Goal: Task Accomplishment & Management: Complete application form

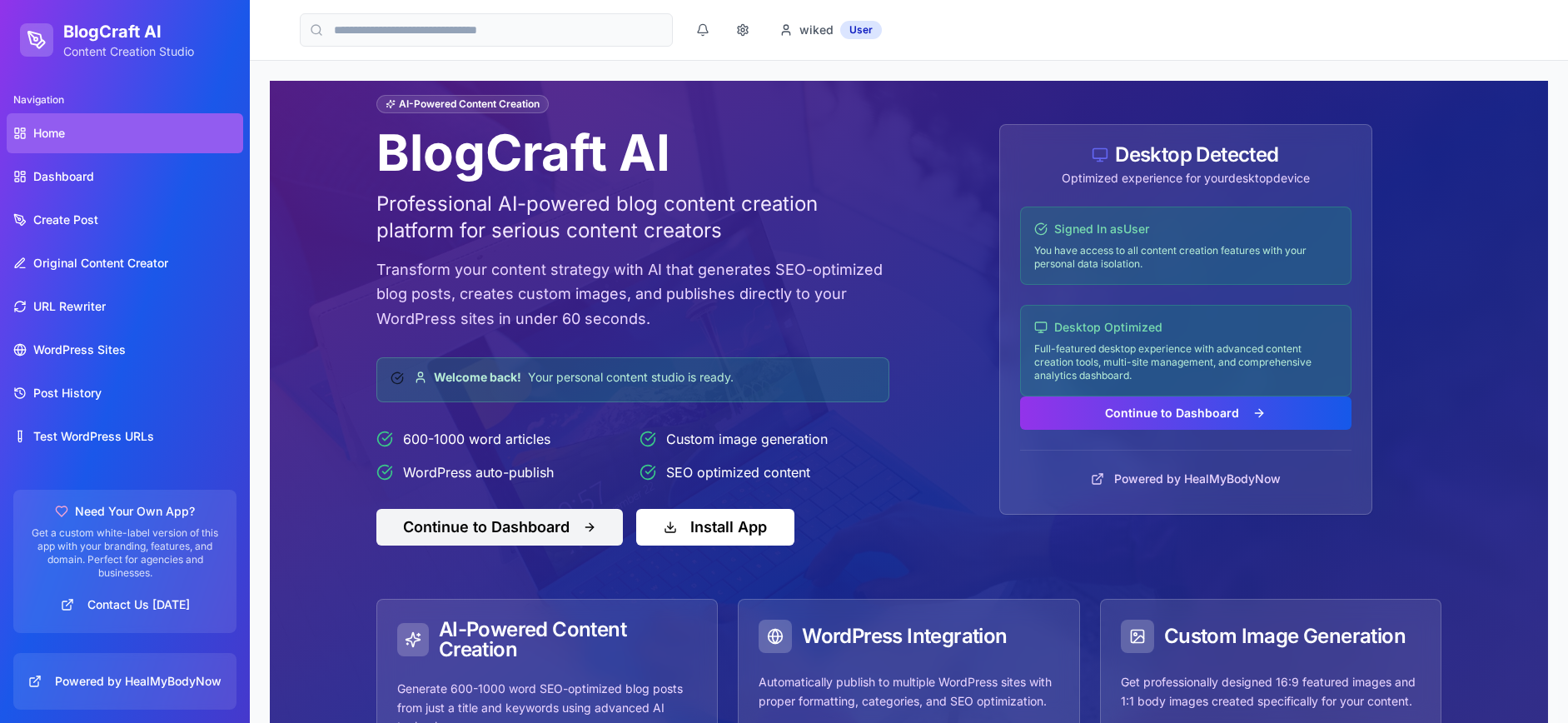
click at [552, 522] on button "Continue to Dashboard" at bounding box center [499, 527] width 247 height 37
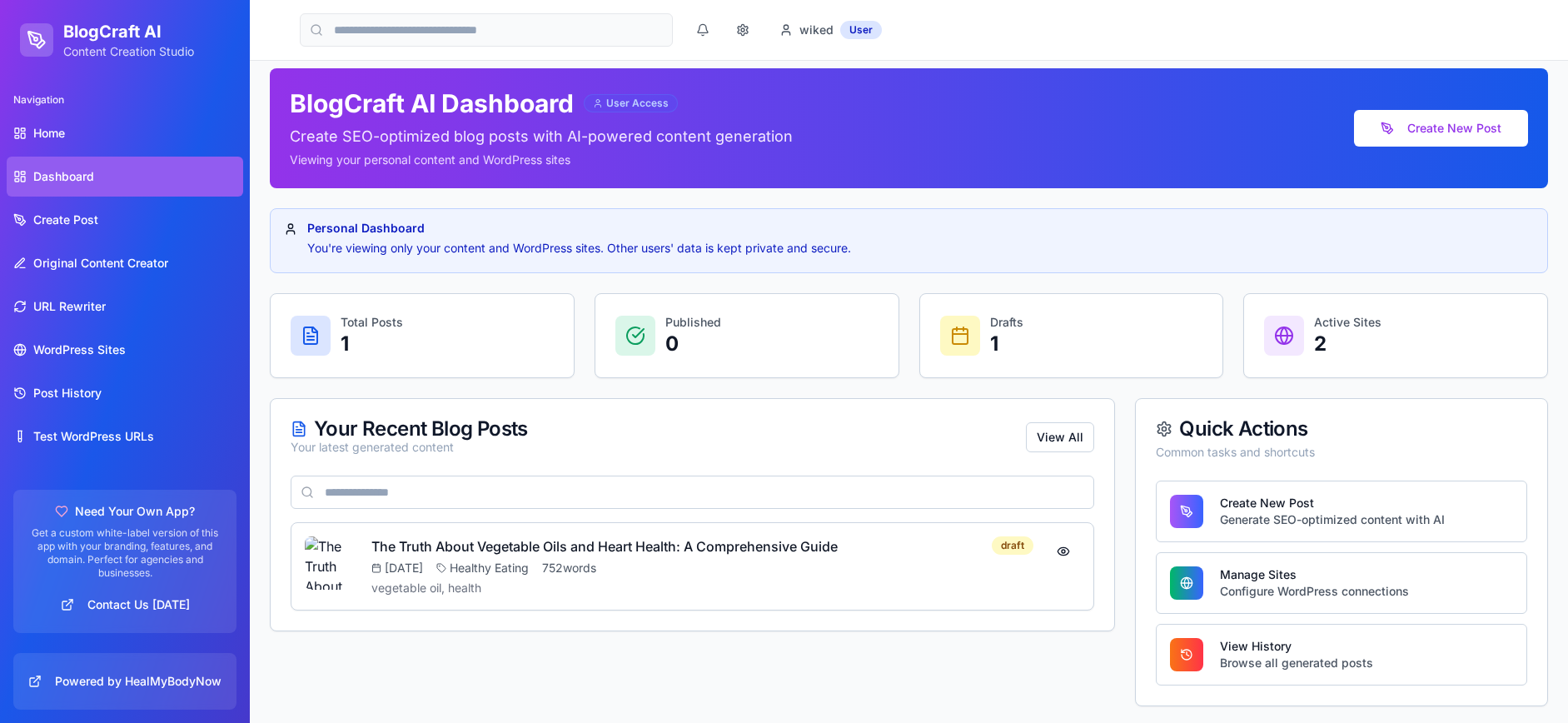
scroll to position [16, 0]
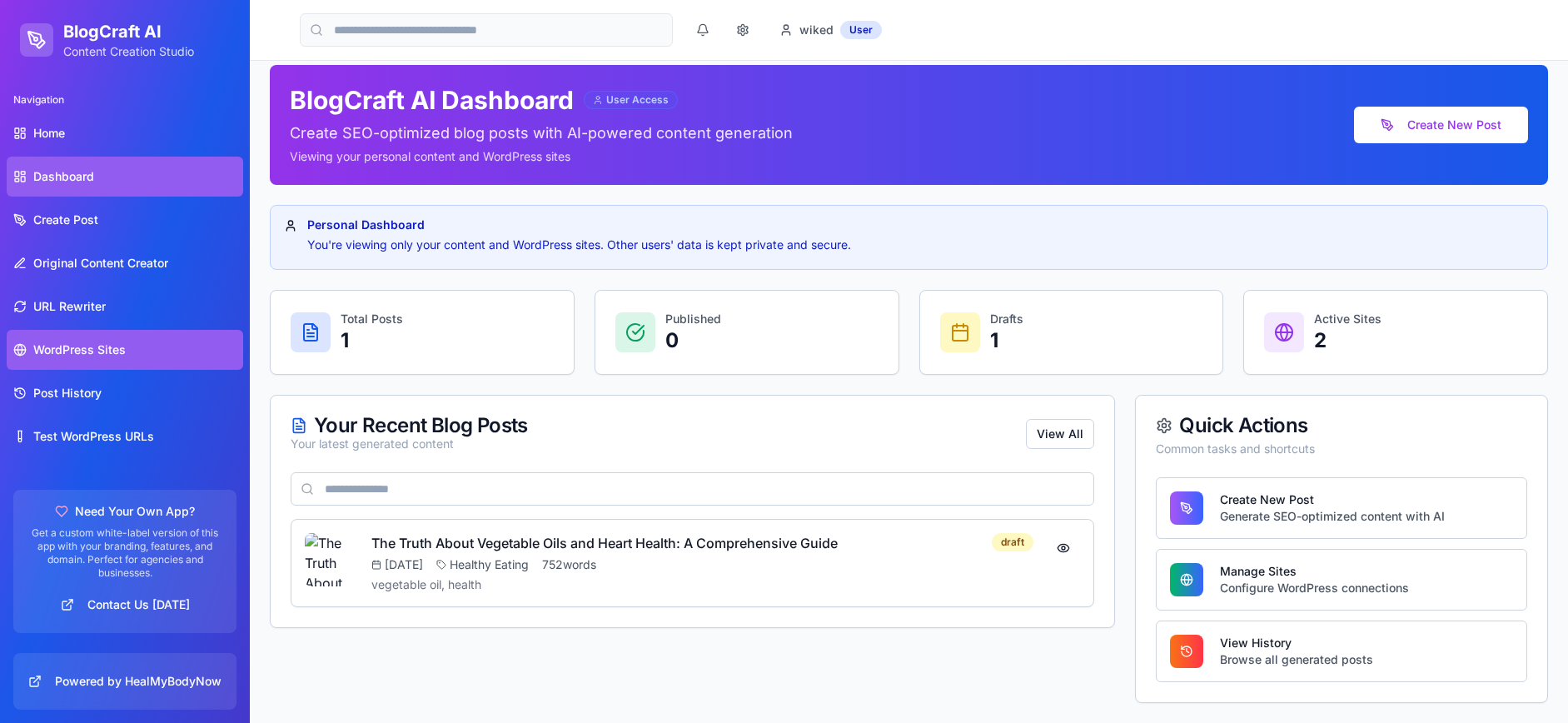
click at [63, 347] on span "WordPress Sites" at bounding box center [79, 349] width 93 height 17
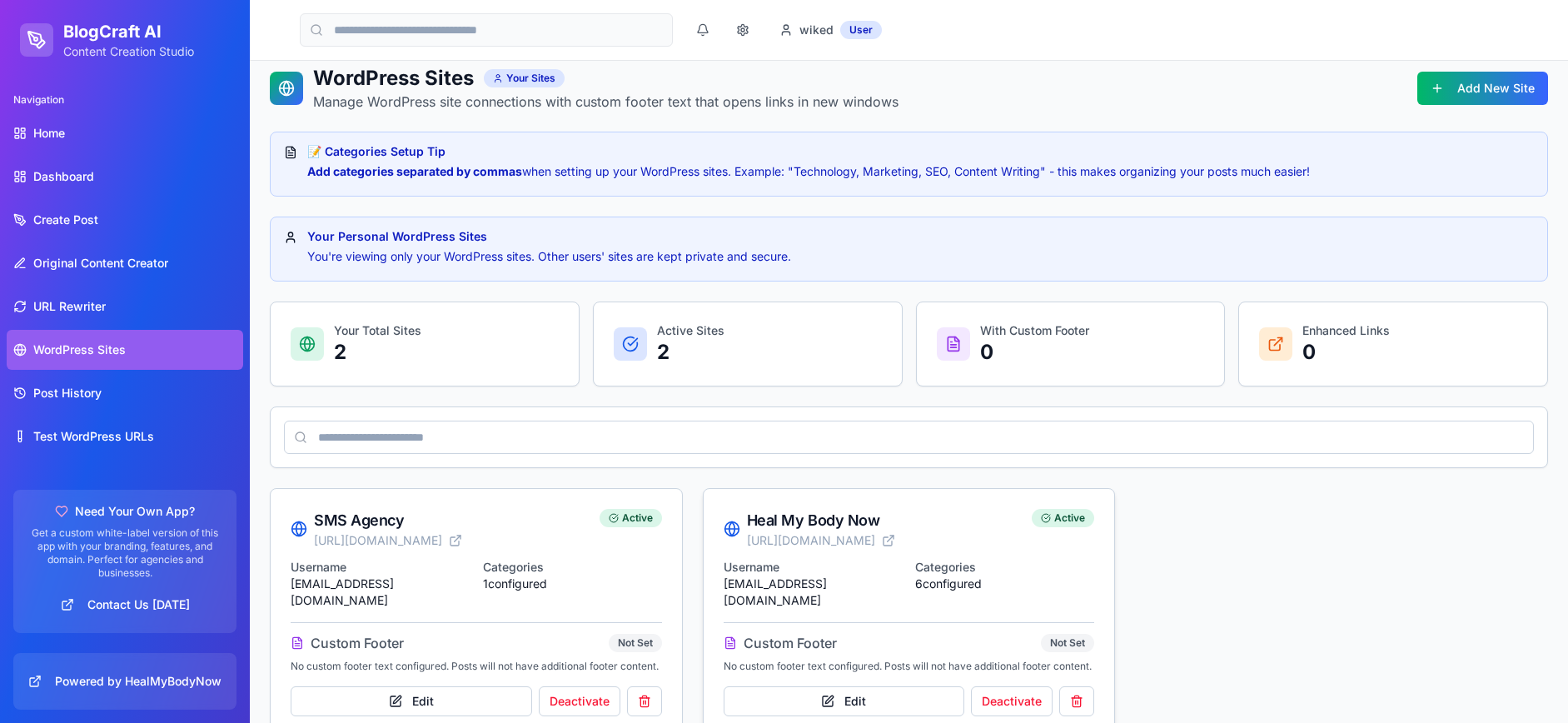
scroll to position [47, 0]
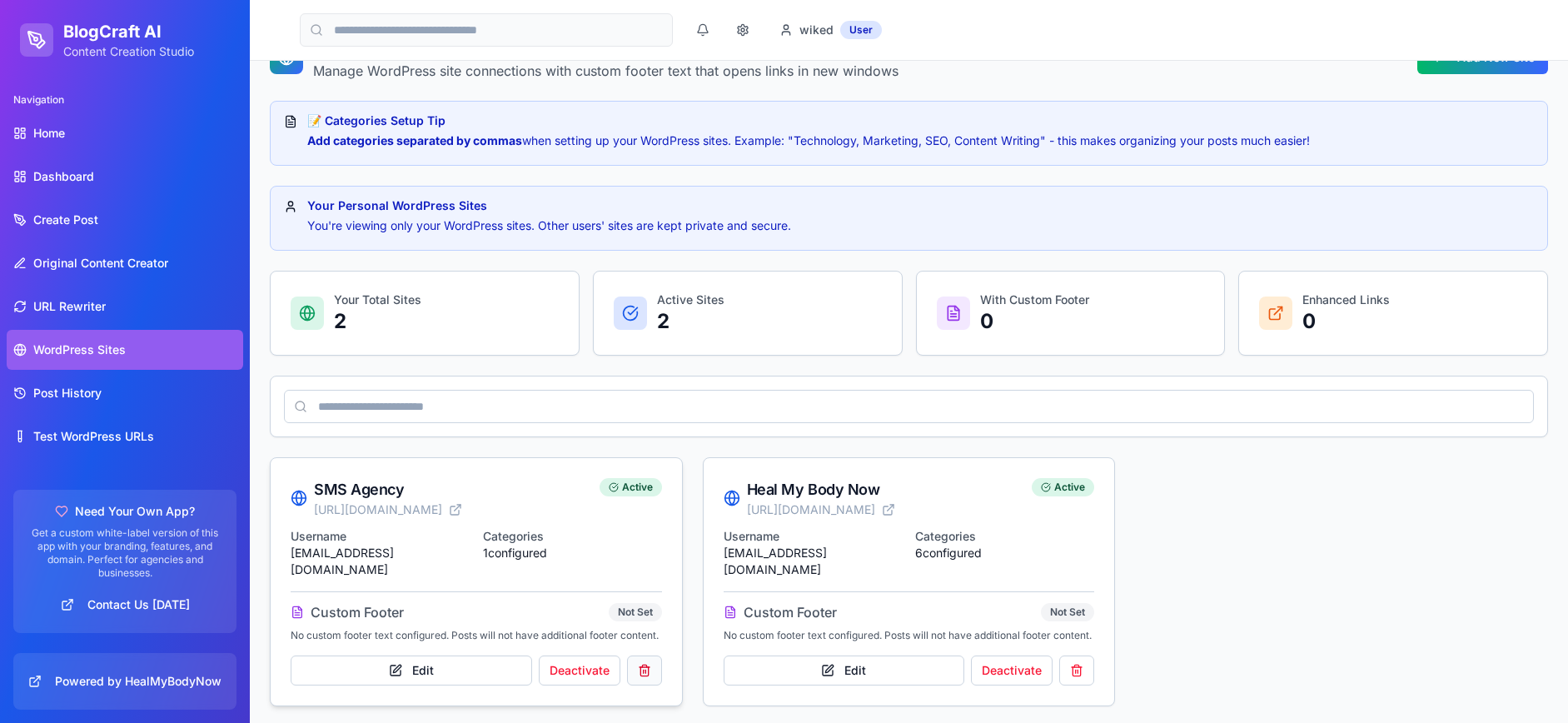
click at [647, 662] on button at bounding box center [645, 670] width 35 height 30
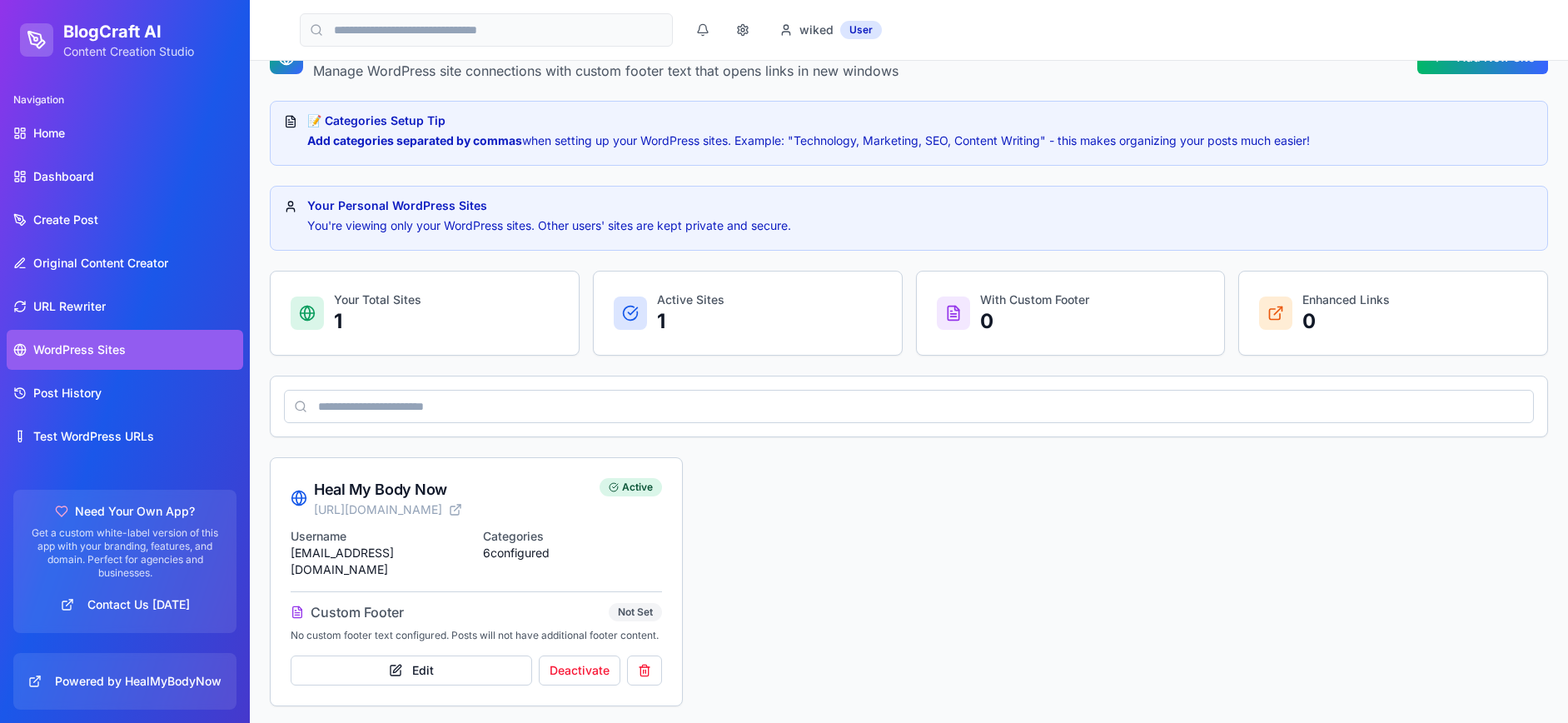
scroll to position [145, 0]
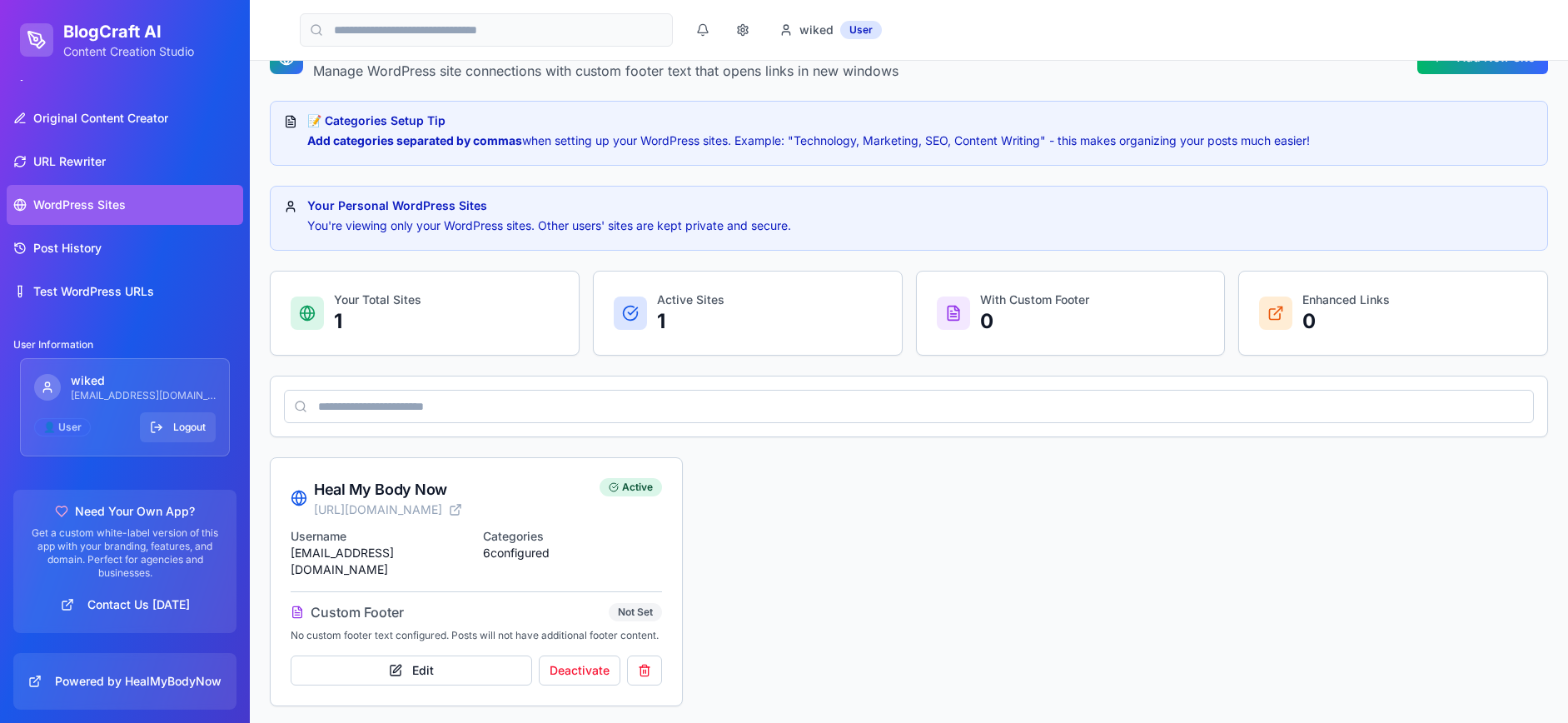
click at [163, 433] on button "Logout" at bounding box center [178, 427] width 76 height 30
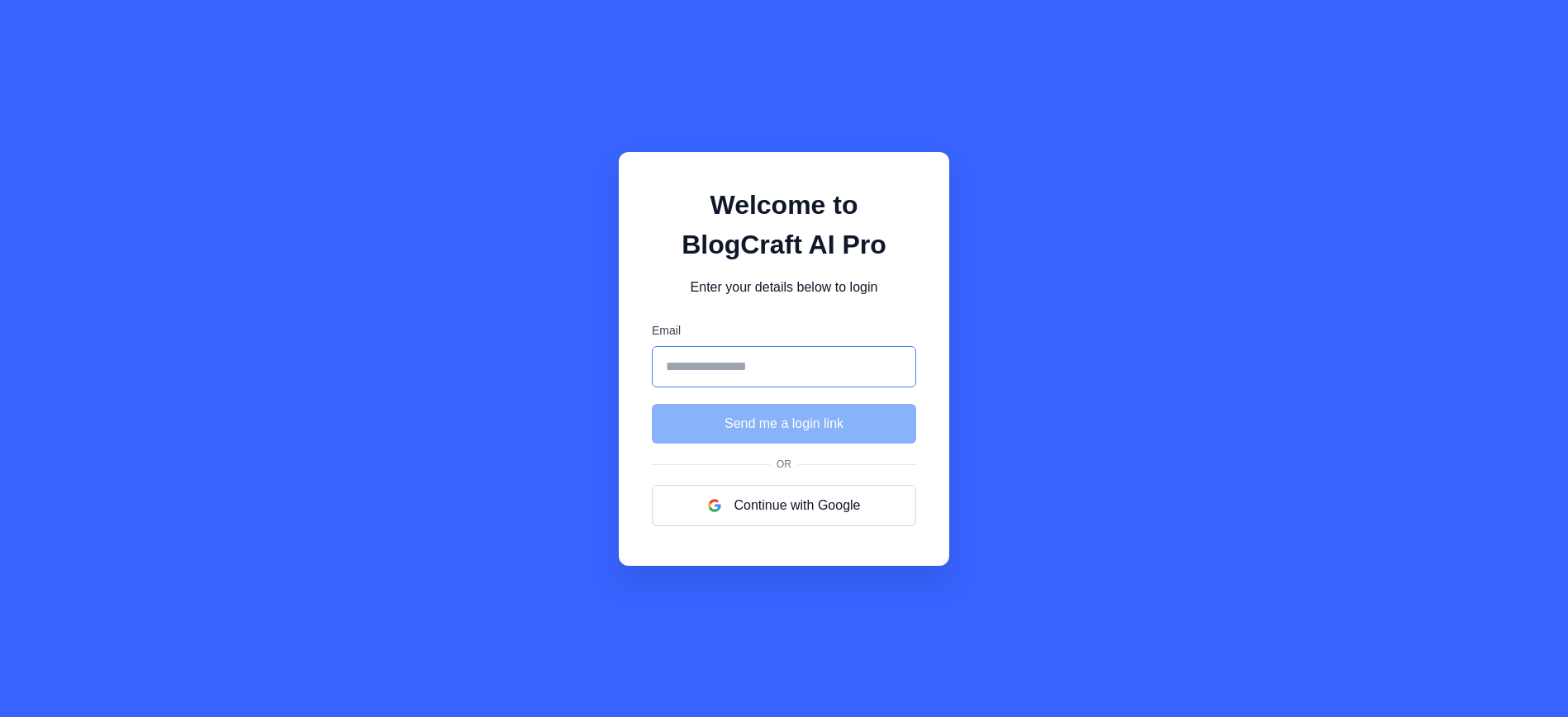
click at [706, 371] on input "Email" at bounding box center [783, 366] width 264 height 42
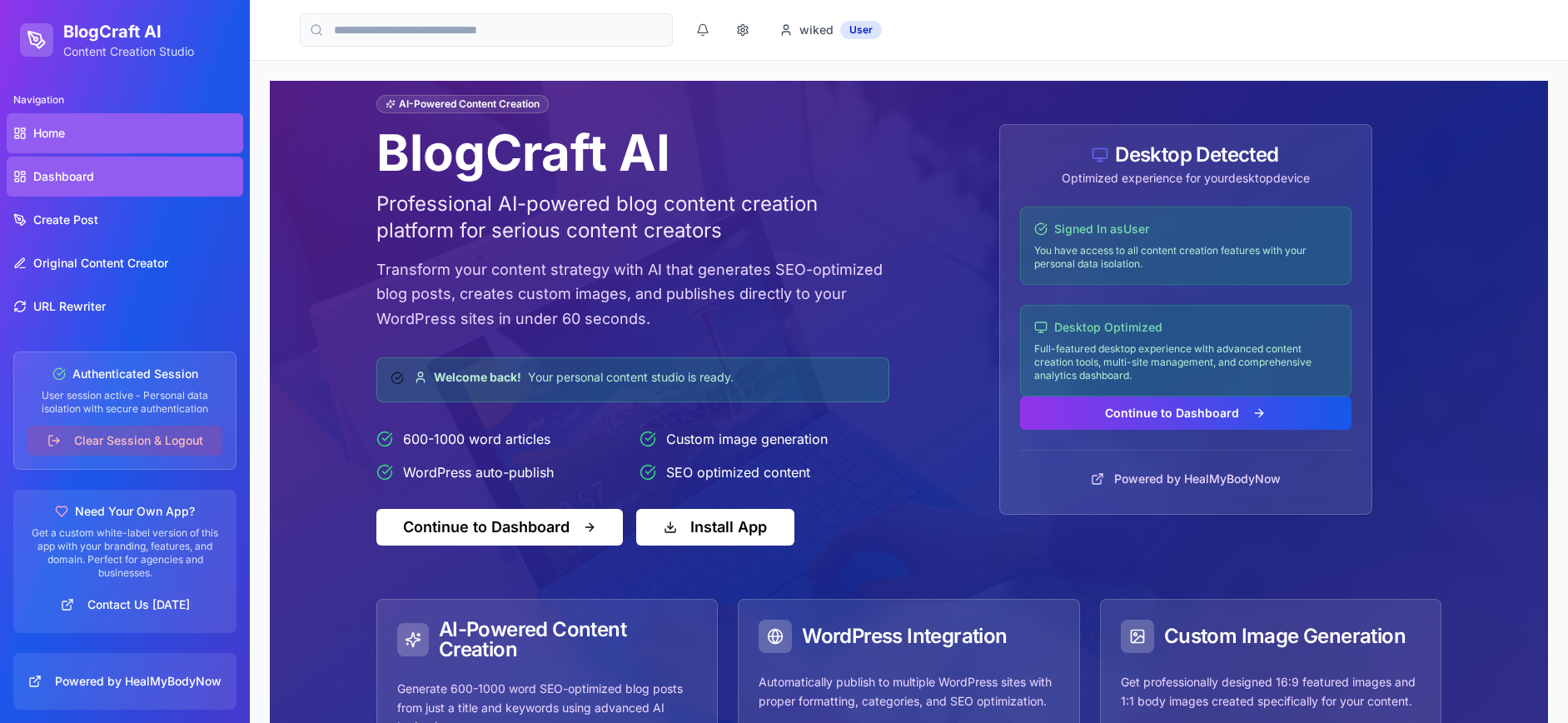
click at [83, 173] on span "Dashboard" at bounding box center [63, 176] width 60 height 17
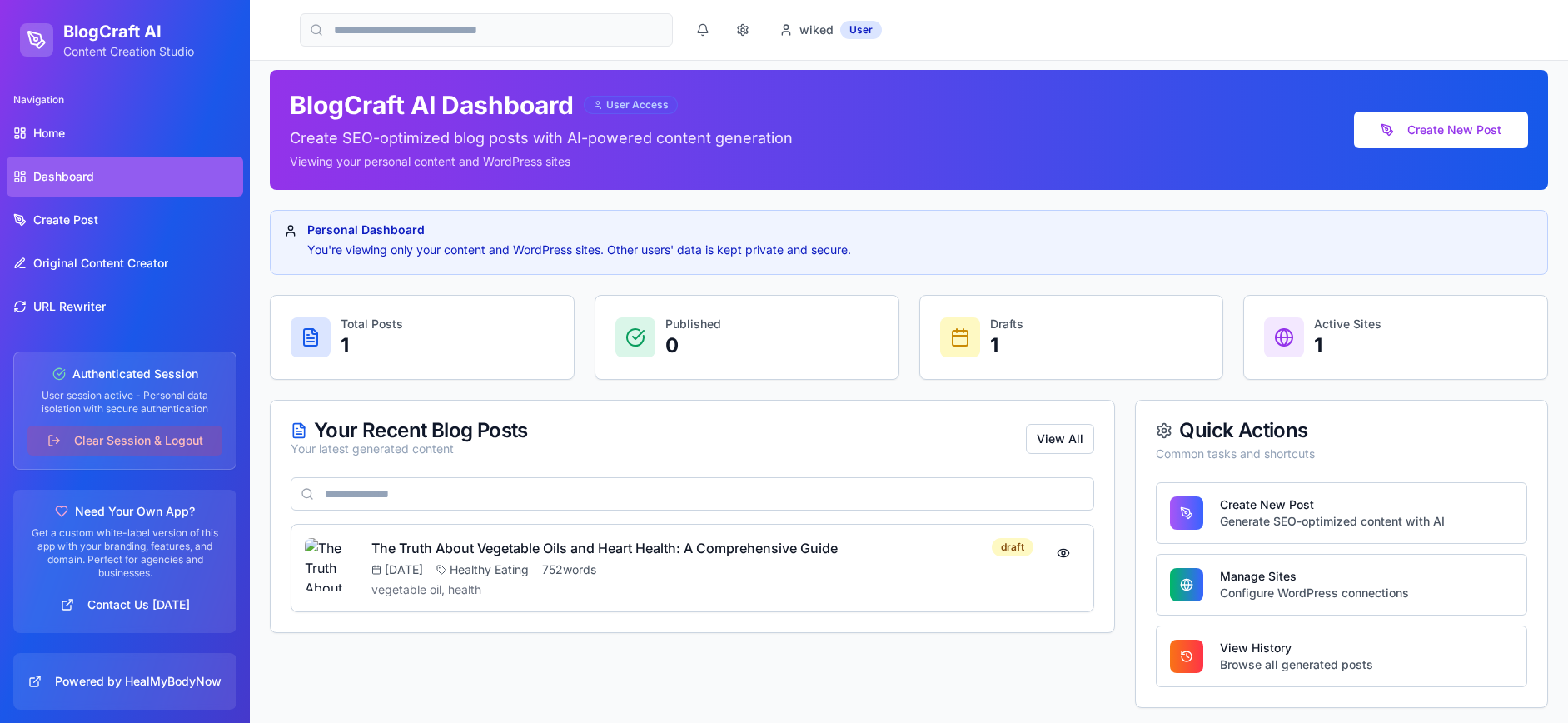
scroll to position [16, 0]
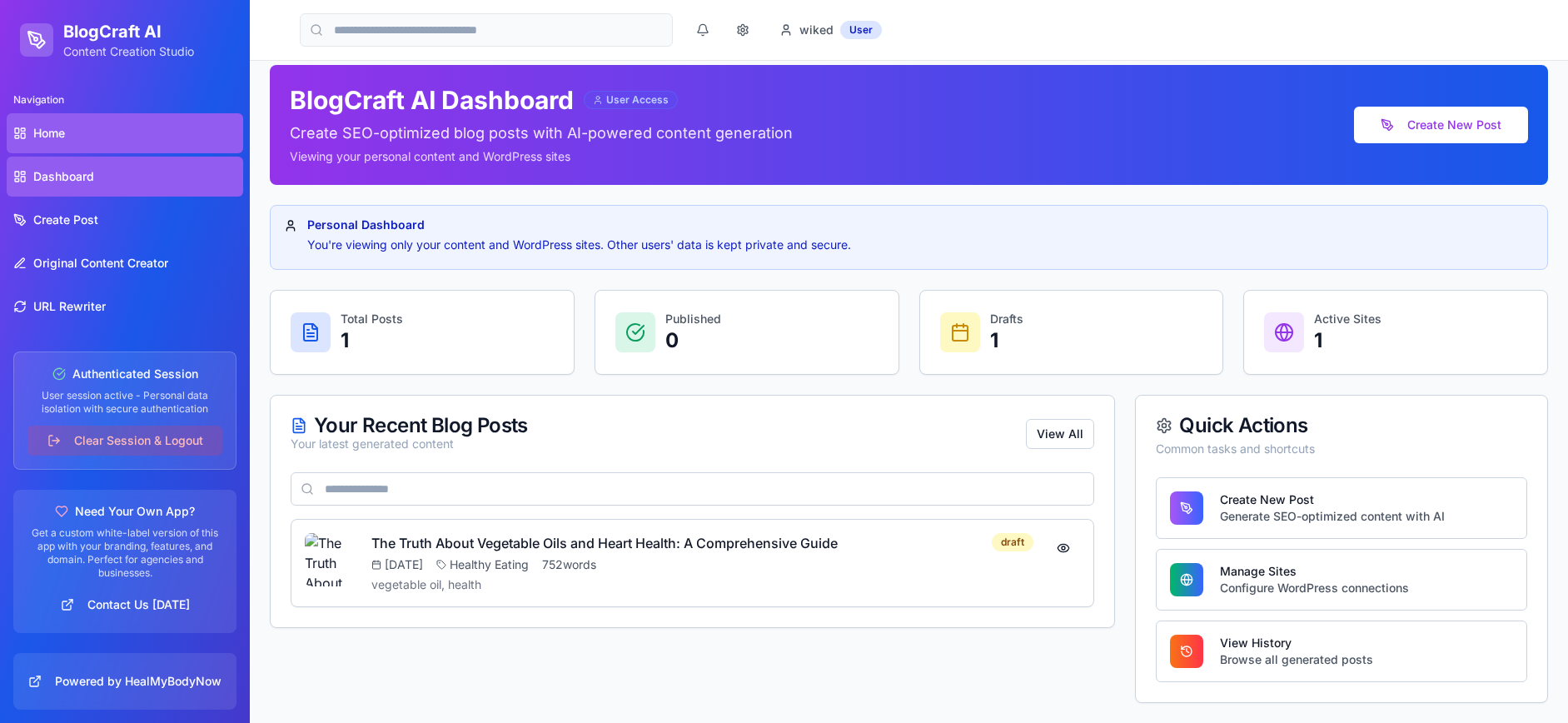
click at [32, 125] on link "Home" at bounding box center [125, 133] width 237 height 40
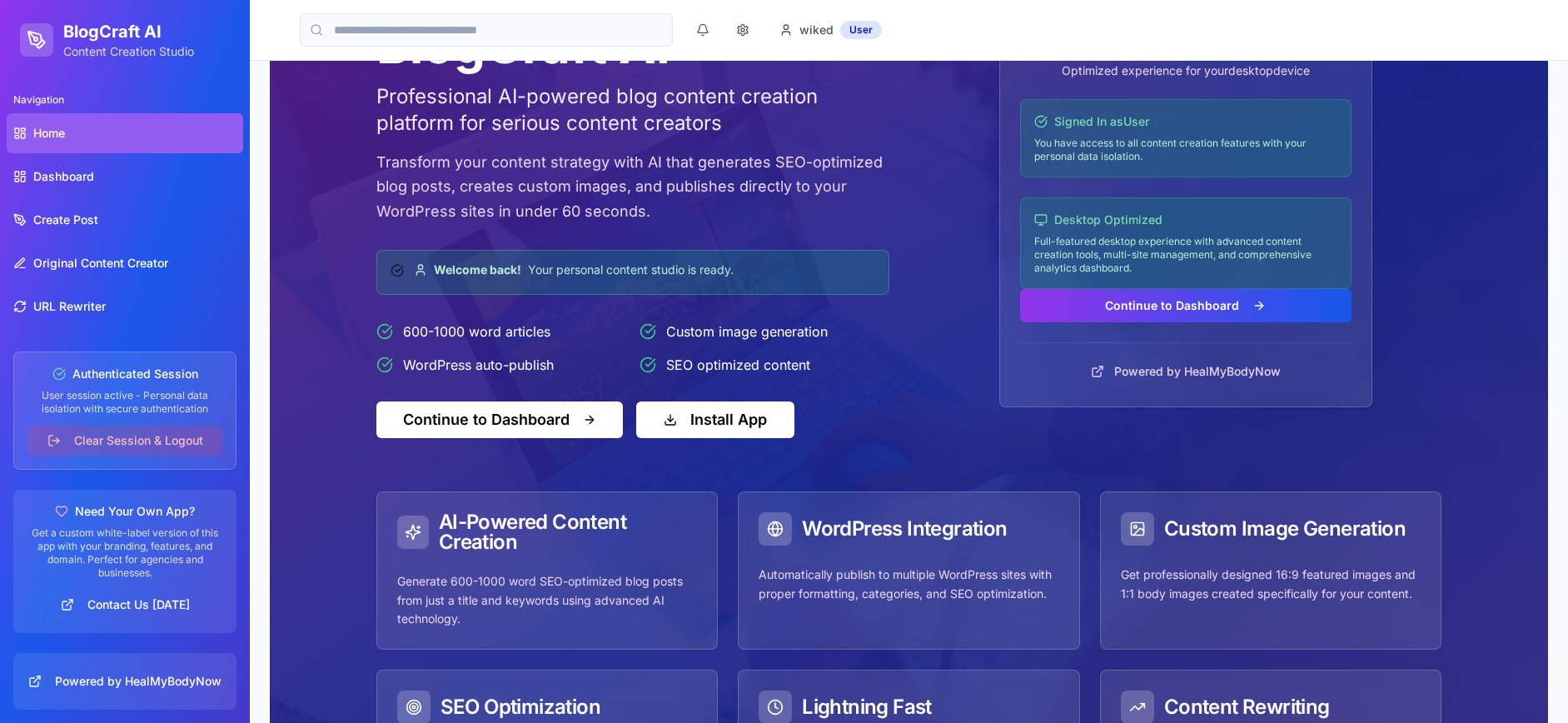
scroll to position [239, 0]
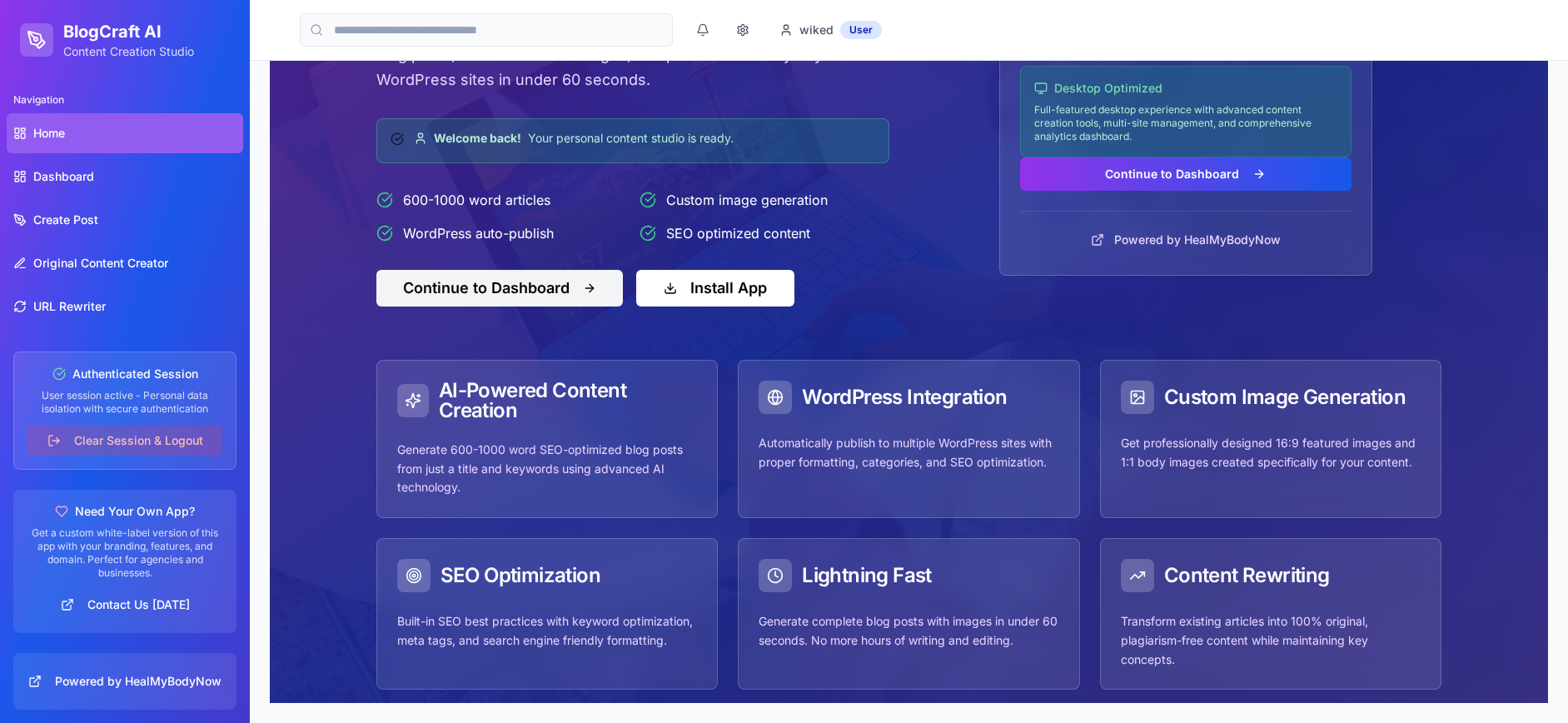
click at [577, 289] on button "Continue to Dashboard" at bounding box center [499, 288] width 247 height 37
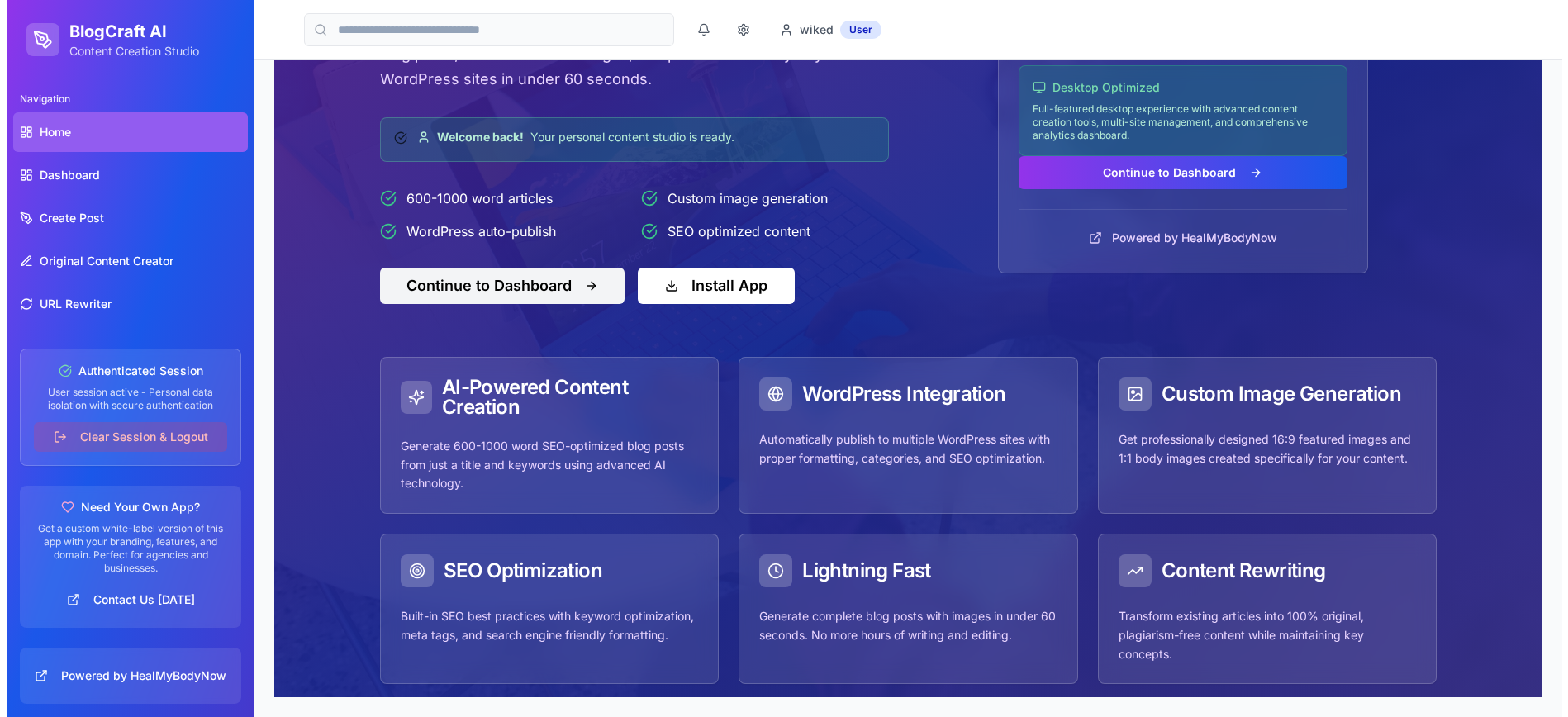
scroll to position [15, 0]
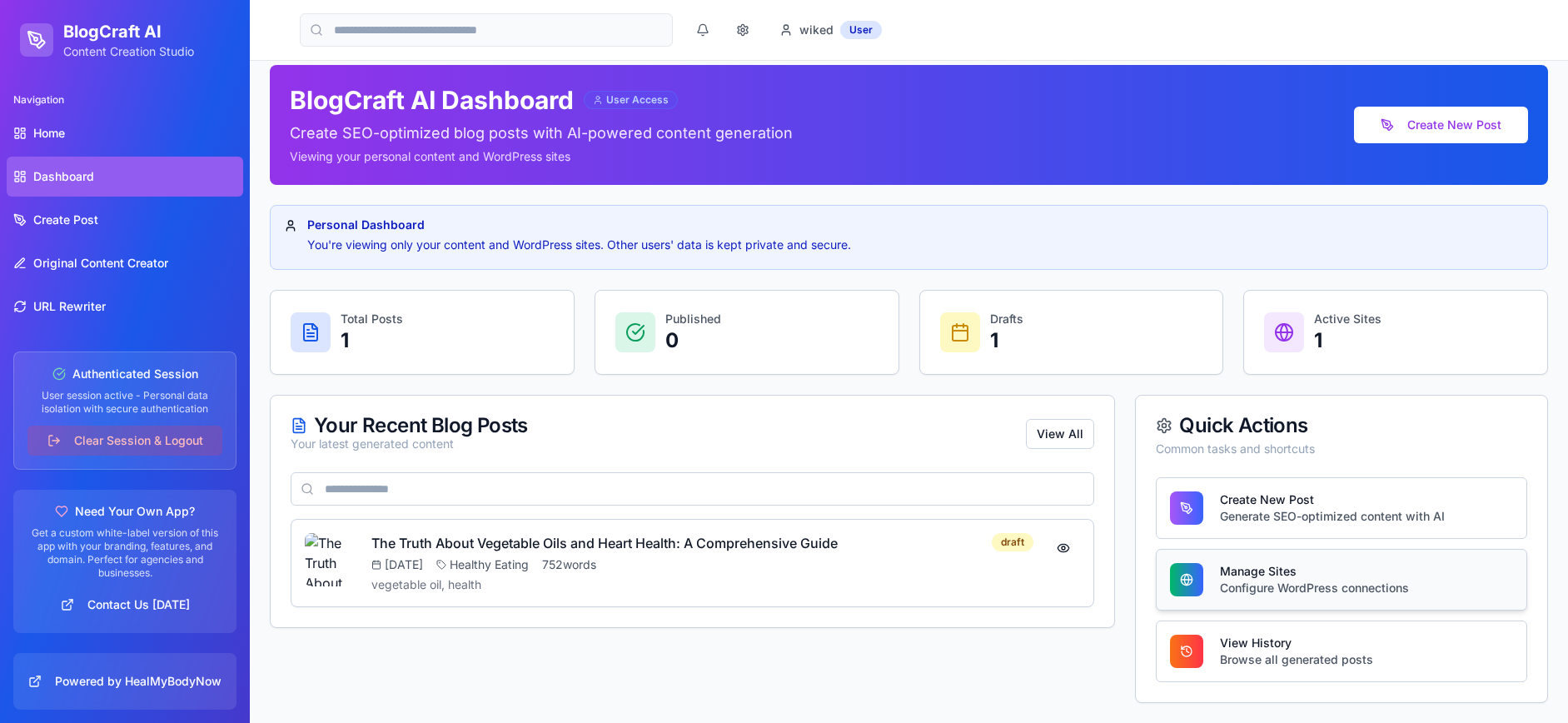
click at [1304, 575] on div "Manage Sites" at bounding box center [1315, 571] width 189 height 17
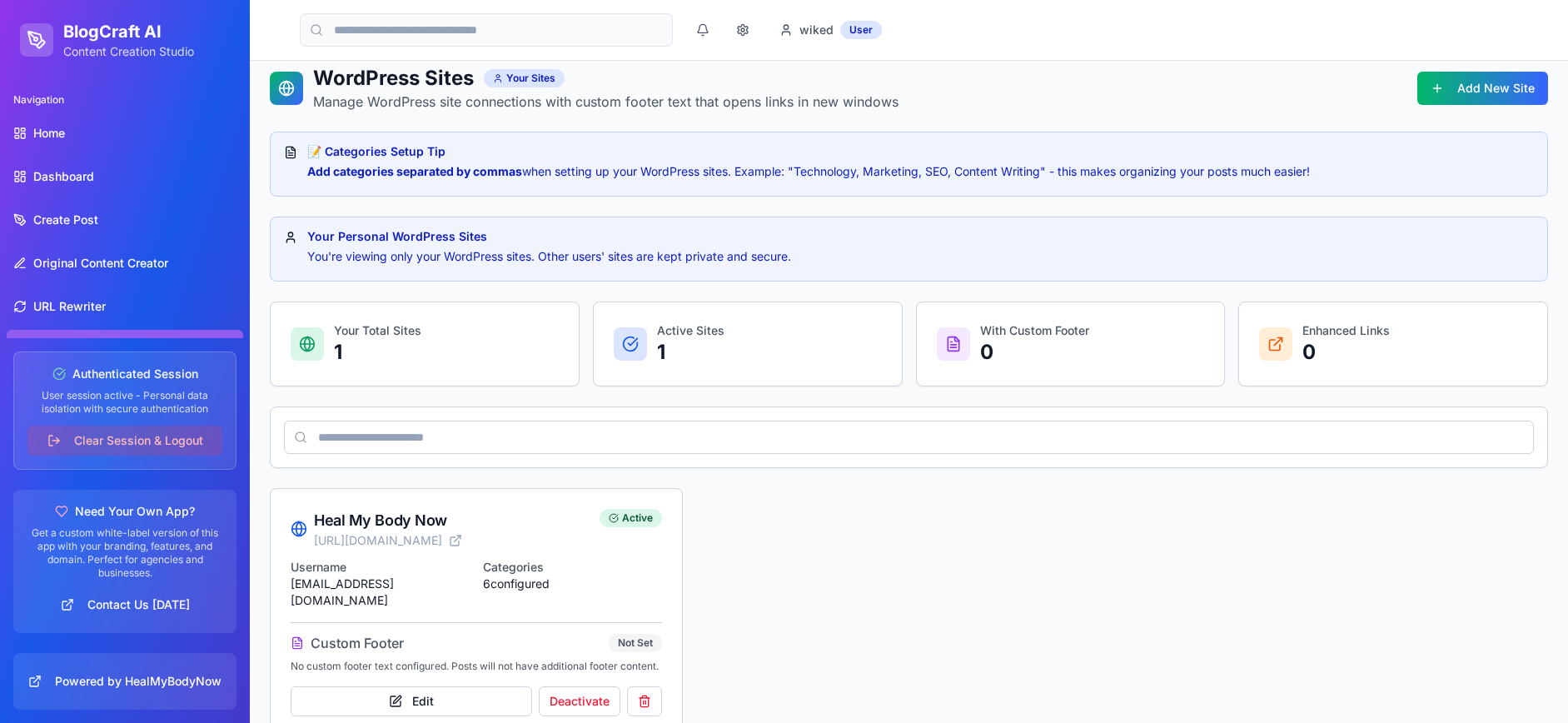
click at [742, 500] on div "Heal My Body Now https://healmybodynow.com Active Username theblakesagency@prot…" at bounding box center [909, 613] width 1279 height 249
click at [1480, 86] on button "Add New Site" at bounding box center [1483, 88] width 131 height 33
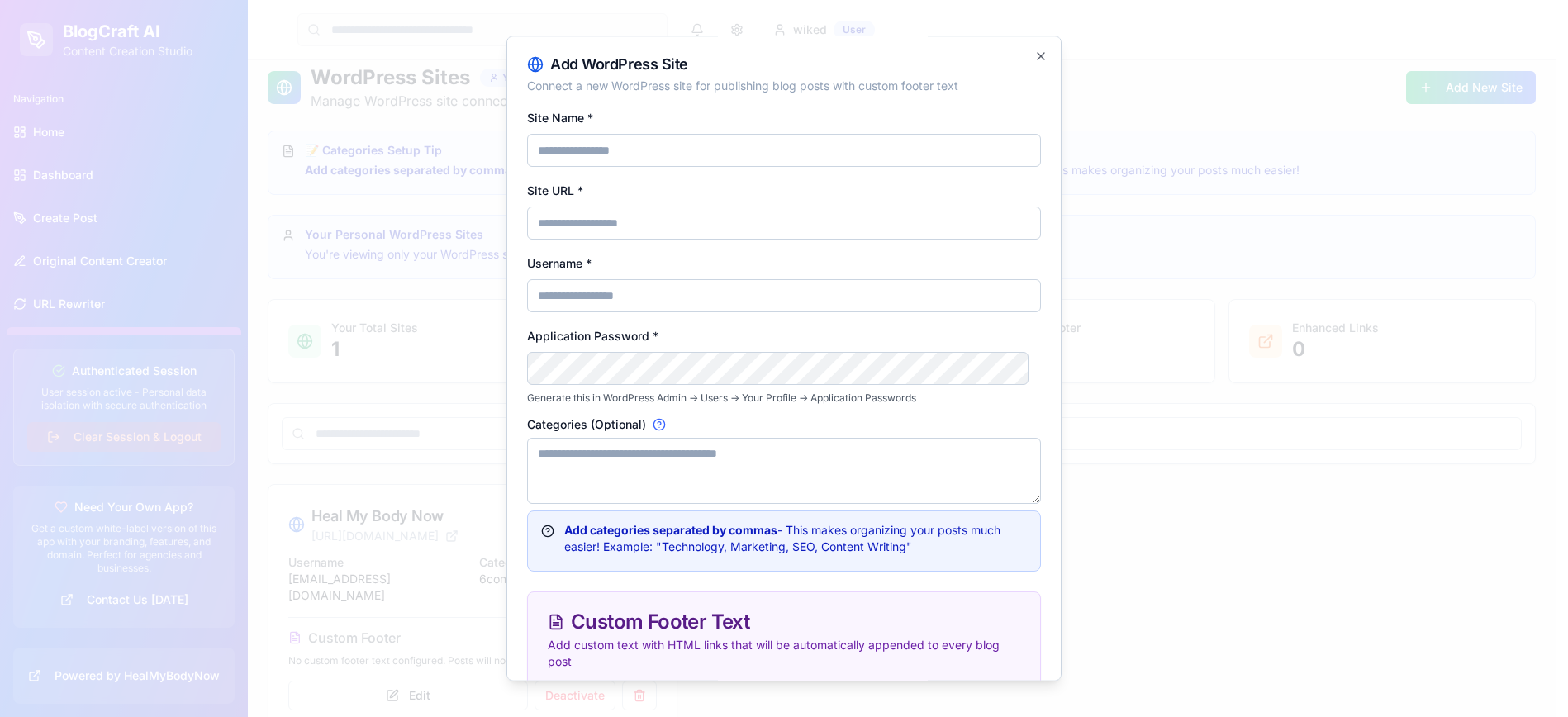
click at [583, 154] on input "Site Name *" at bounding box center [784, 150] width 514 height 33
type input "**********"
click at [595, 225] on input "Site URL *" at bounding box center [784, 223] width 514 height 33
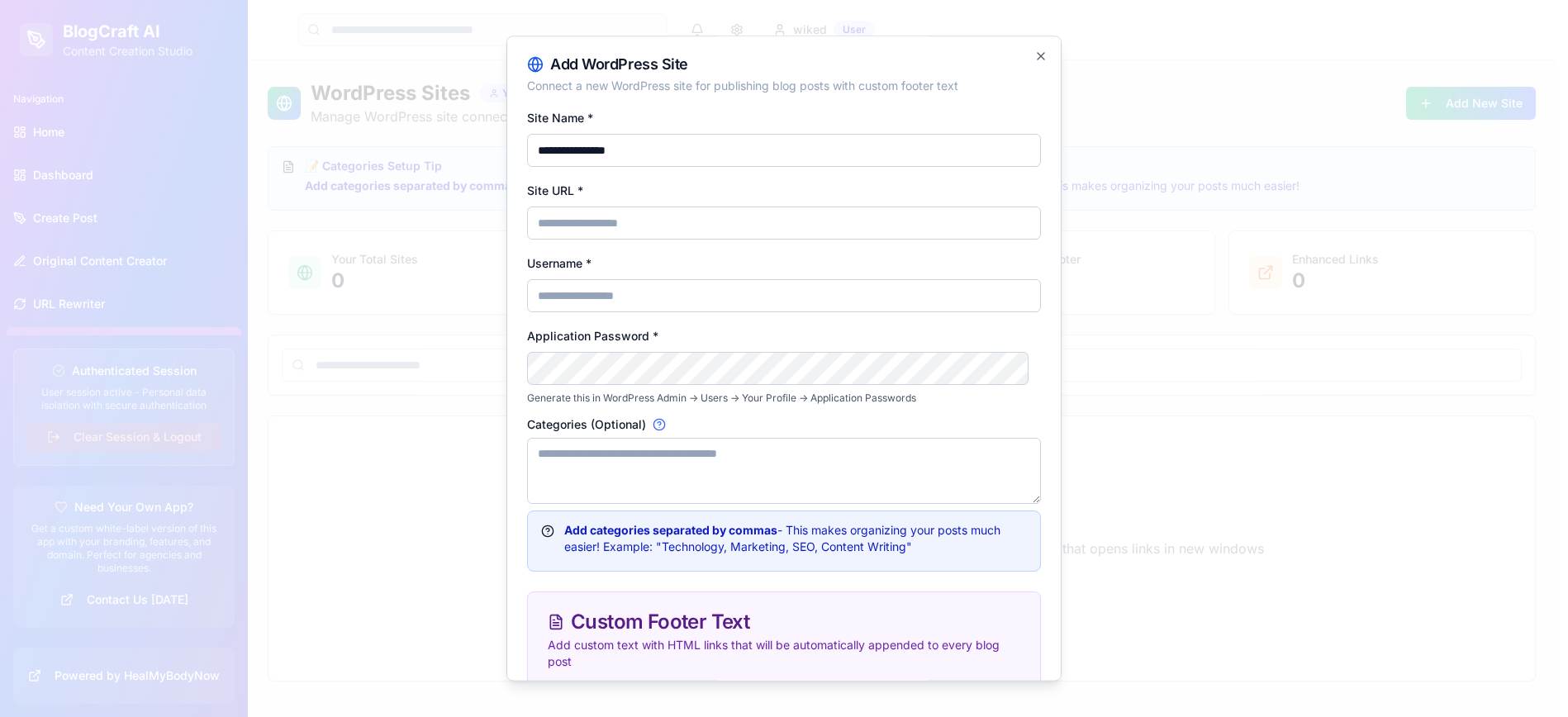
click at [629, 215] on input "Site URL *" at bounding box center [784, 223] width 514 height 33
paste input "**********"
type input "**********"
click at [573, 297] on input "Username *" at bounding box center [784, 296] width 514 height 33
paste input "**********"
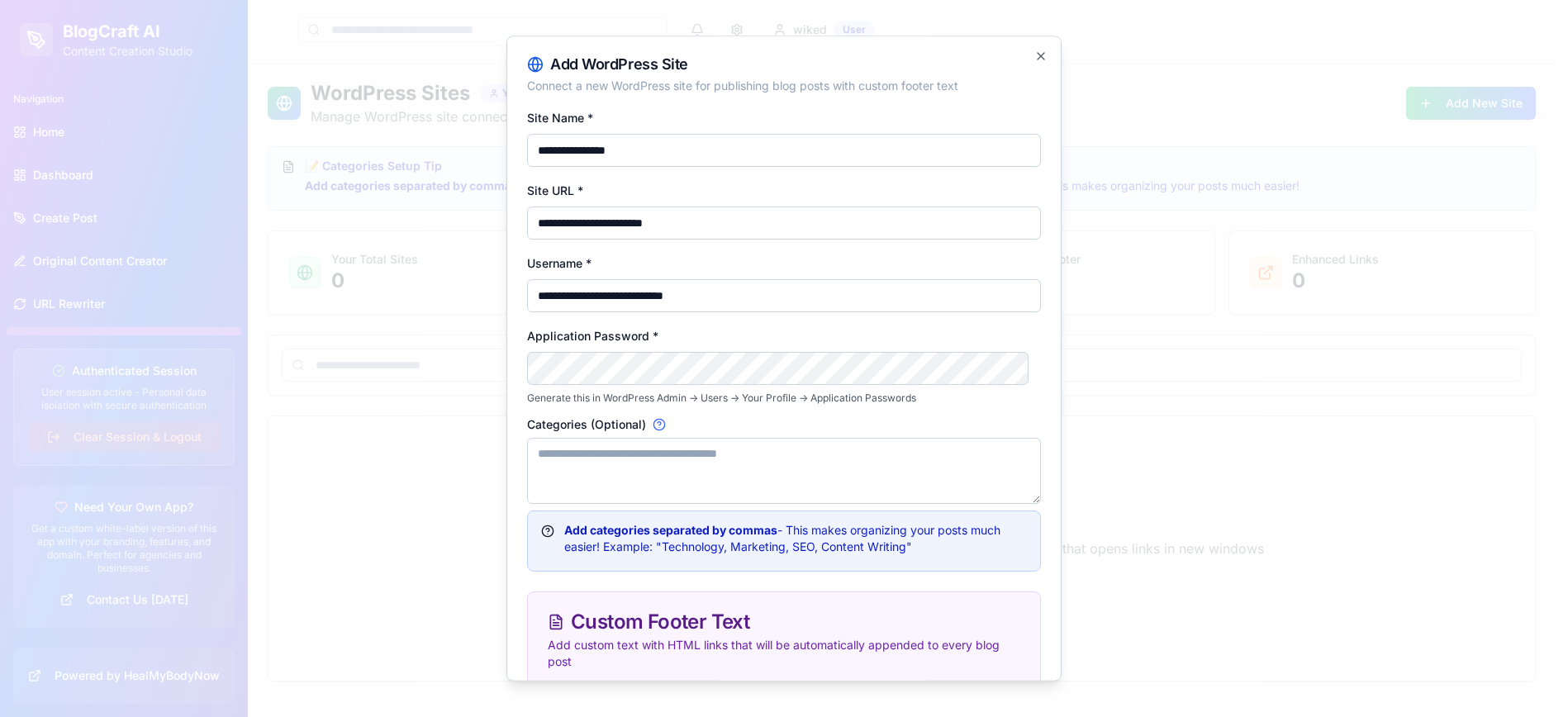
type input "**********"
click at [567, 449] on textarea "Categories (Optional)" at bounding box center [784, 471] width 514 height 66
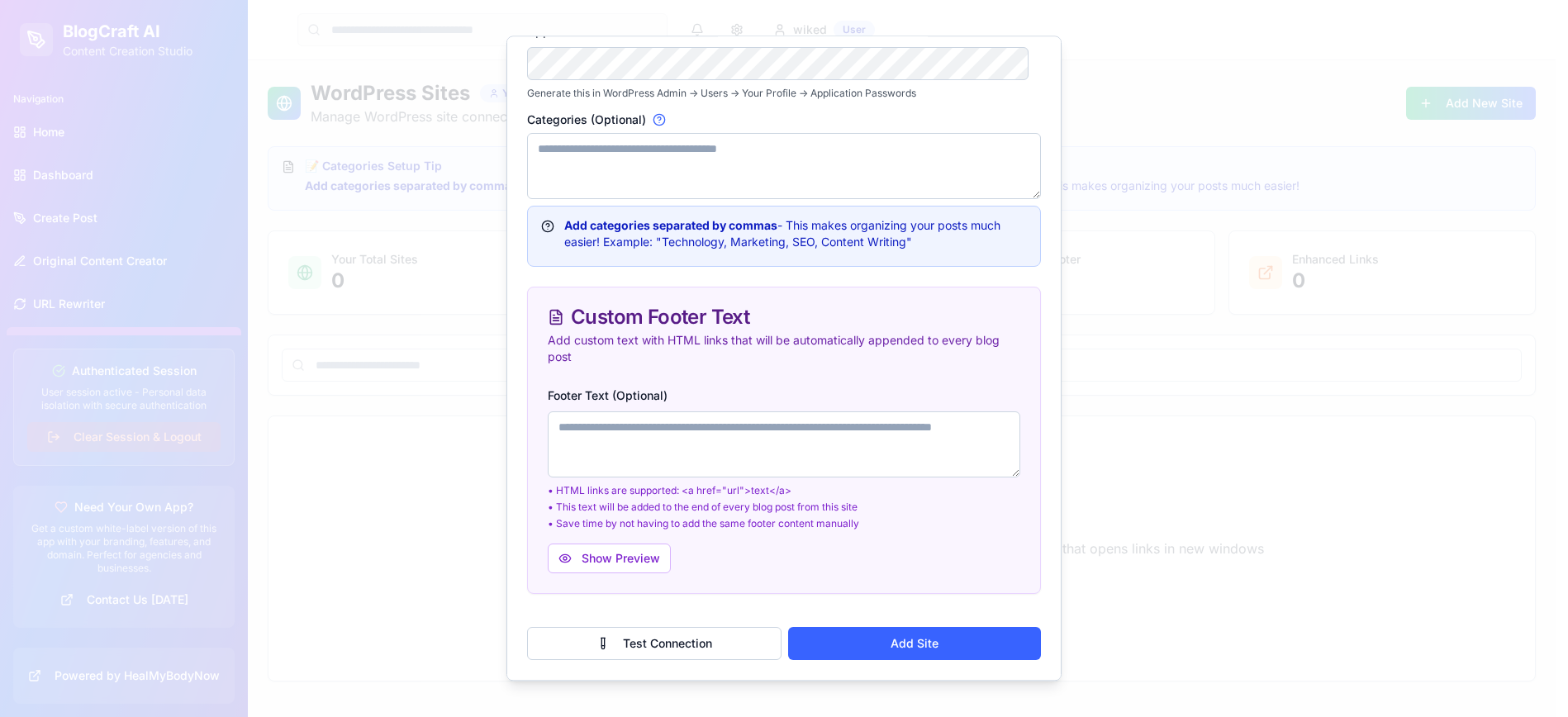
click at [568, 431] on textarea "Footer Text (Optional)" at bounding box center [784, 445] width 473 height 66
paste textarea "**********"
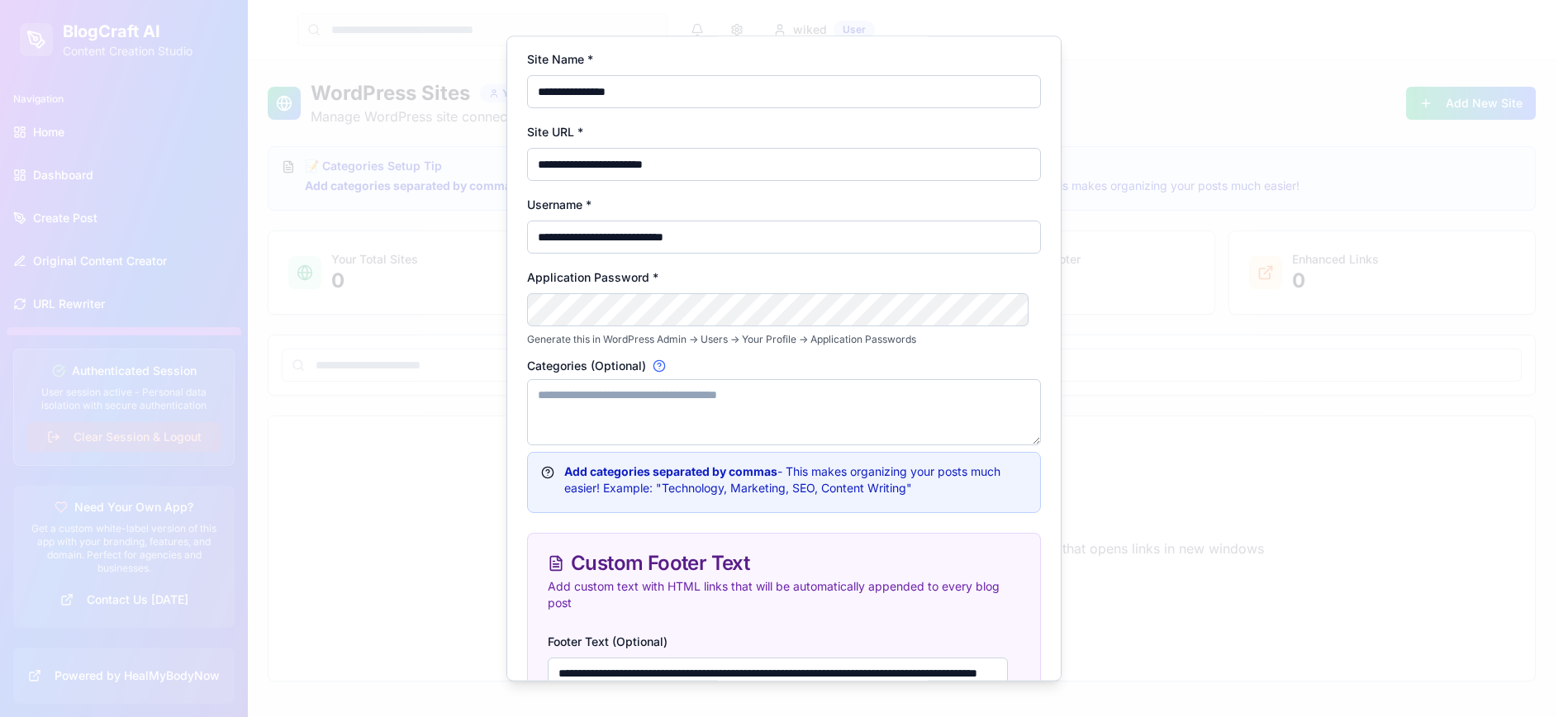
scroll to position [57, 0]
type textarea "**********"
click at [657, 367] on icon at bounding box center [659, 367] width 14 height 14
click at [657, 381] on textarea "Categories (Optional)" at bounding box center [784, 414] width 514 height 66
click at [624, 386] on textarea "Categories (Optional)" at bounding box center [784, 414] width 514 height 66
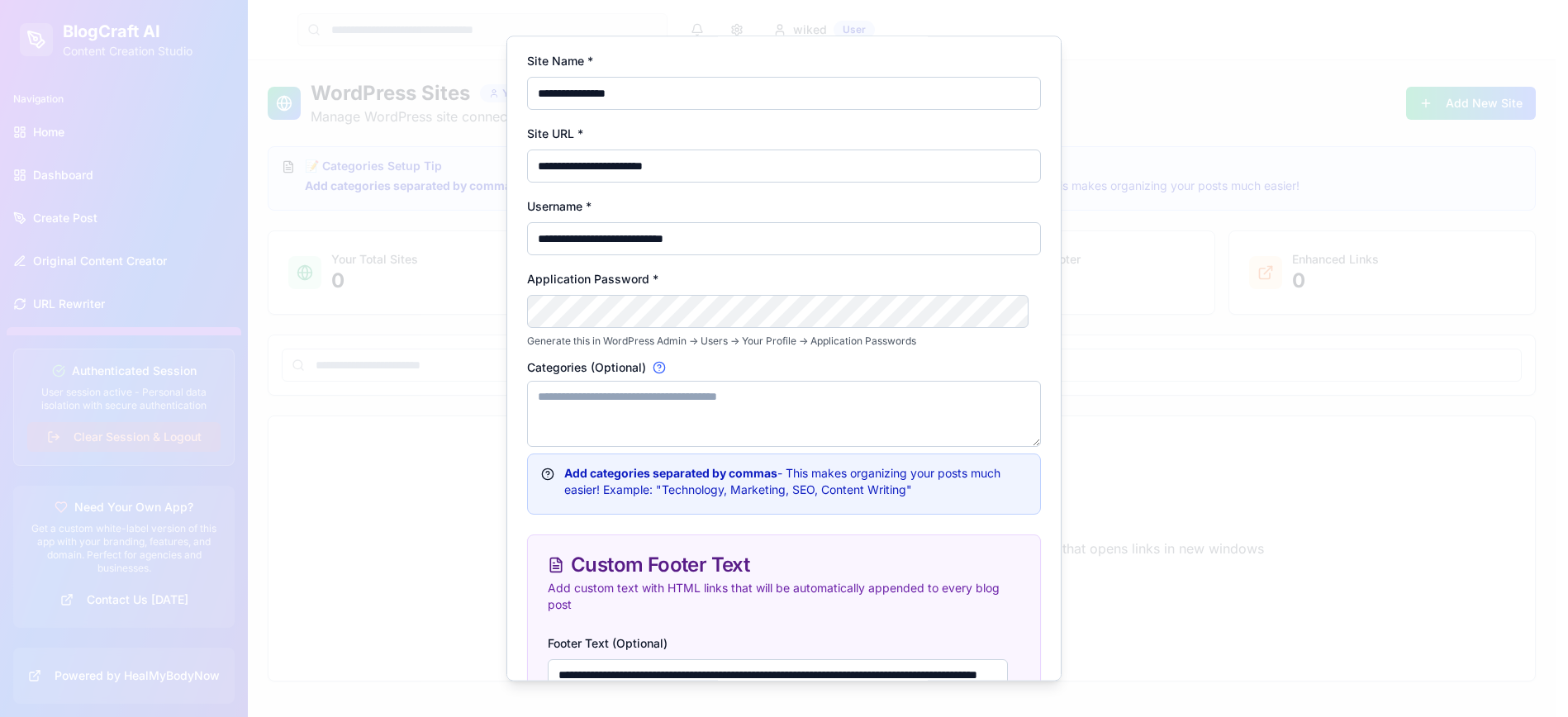
click at [593, 396] on textarea "Categories (Optional)" at bounding box center [784, 414] width 514 height 66
click at [882, 400] on textarea "**********" at bounding box center [777, 414] width 502 height 66
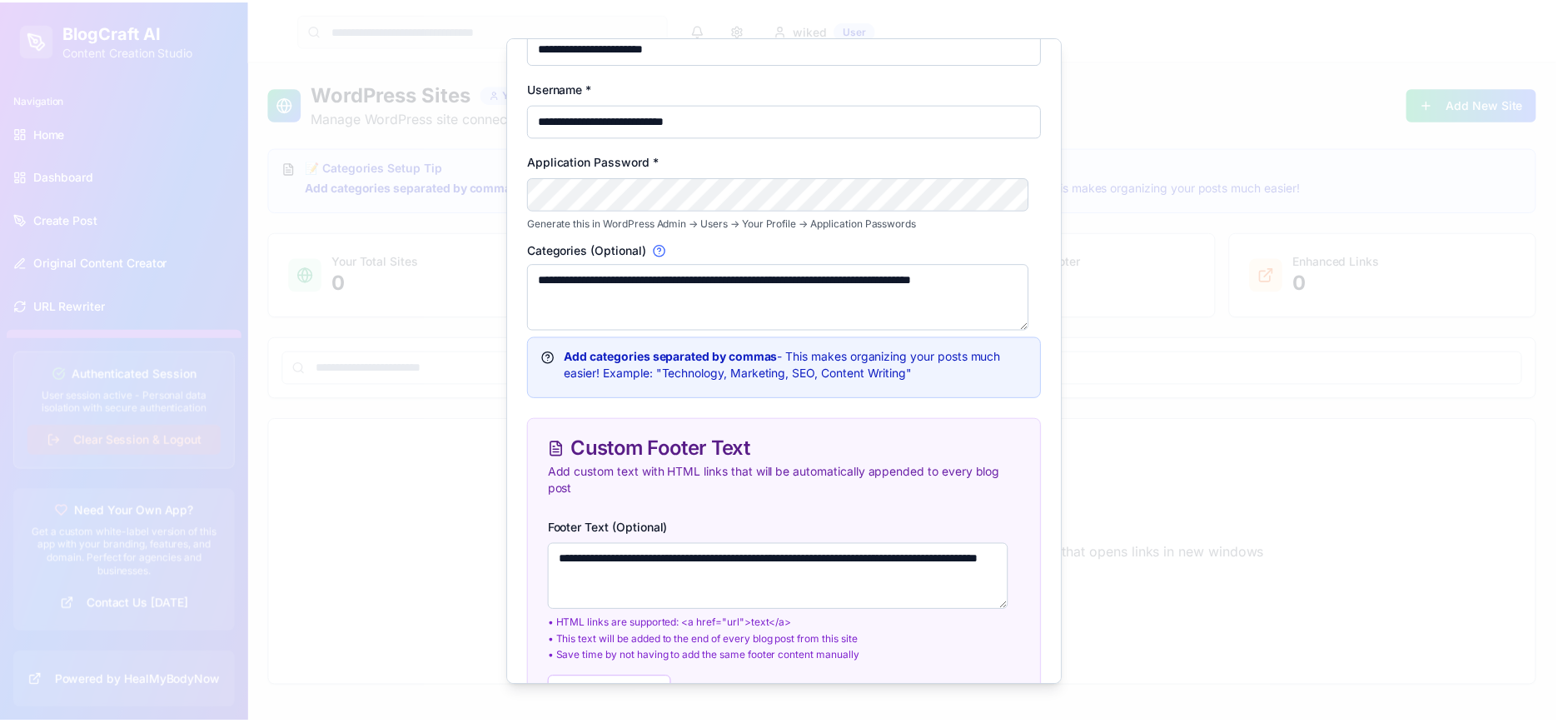
scroll to position [307, 0]
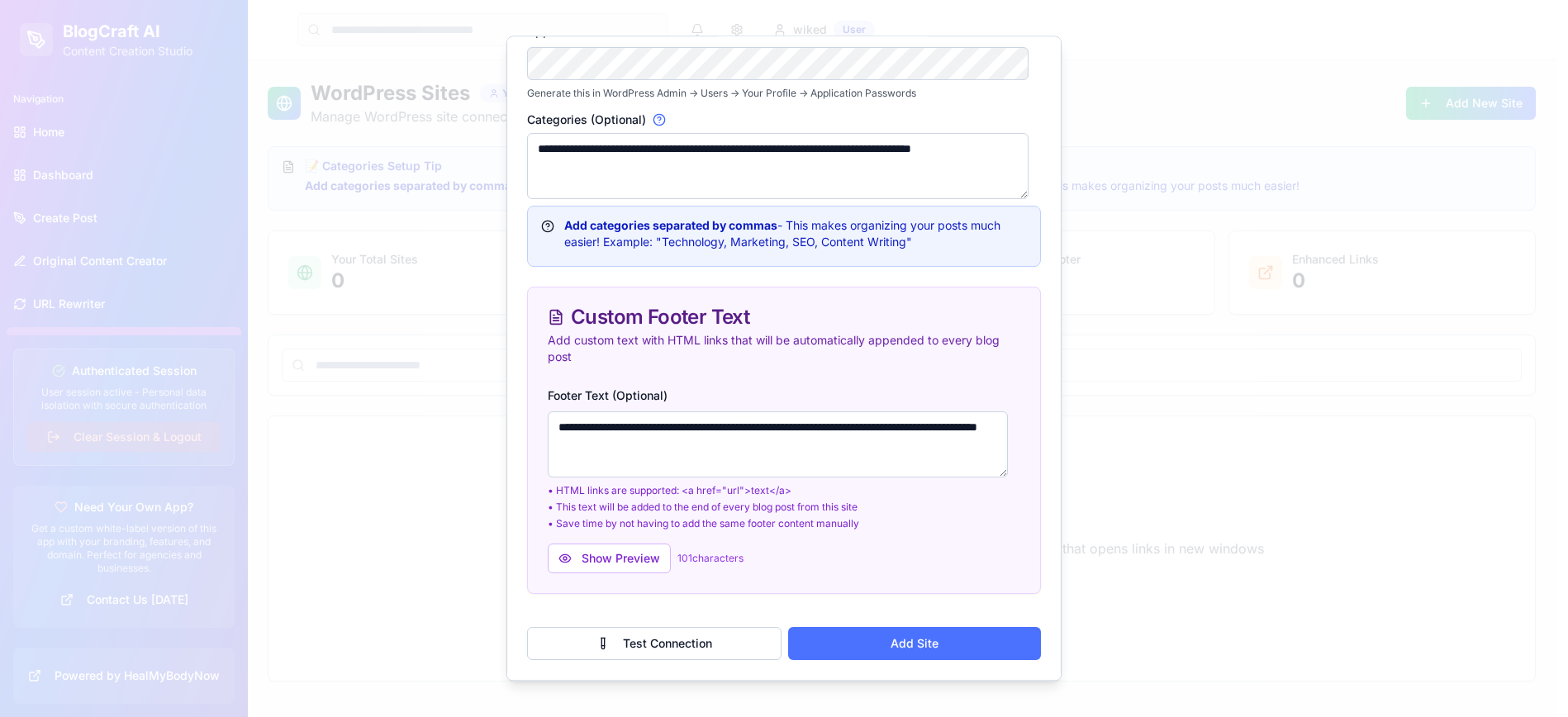
type textarea "**********"
click at [898, 649] on button "Add Site" at bounding box center [915, 644] width 253 height 33
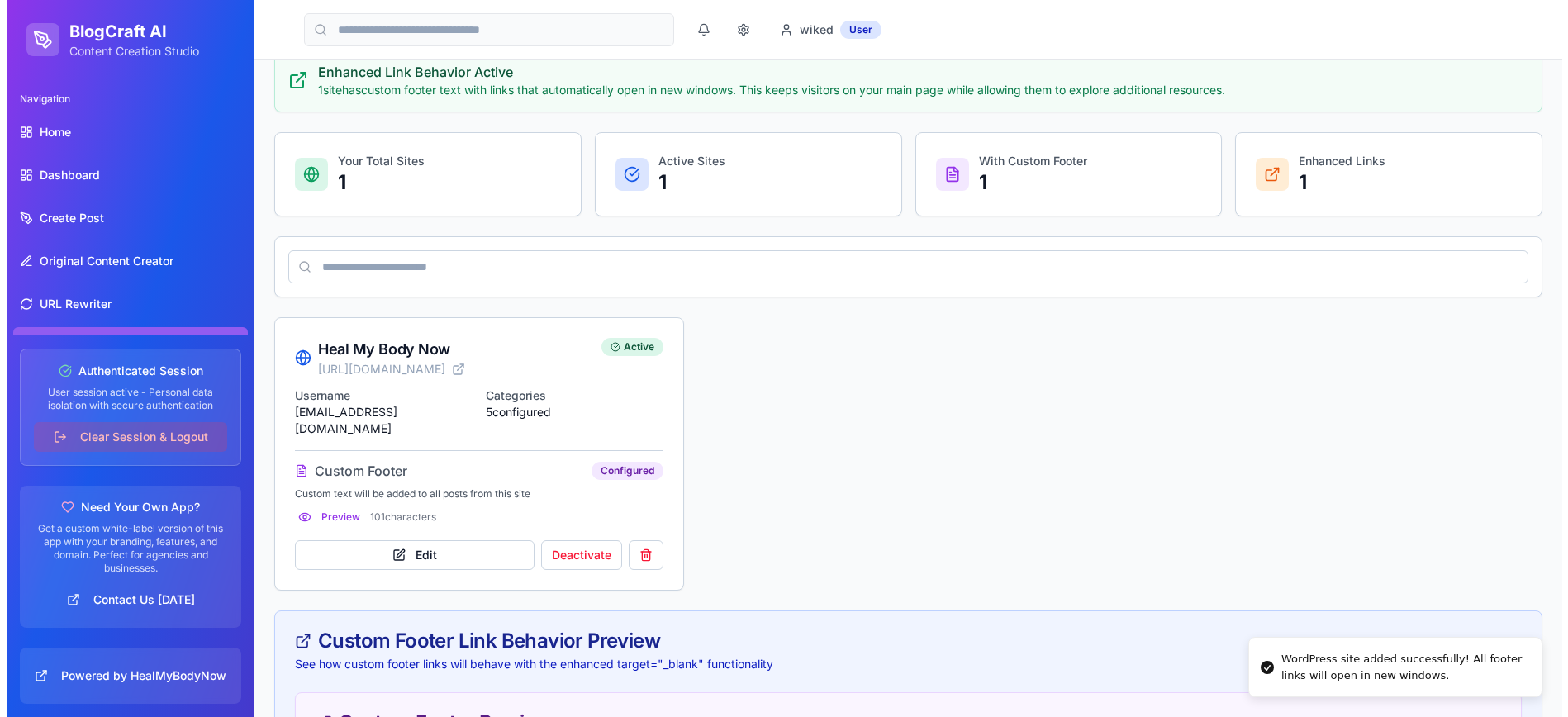
scroll to position [413, 0]
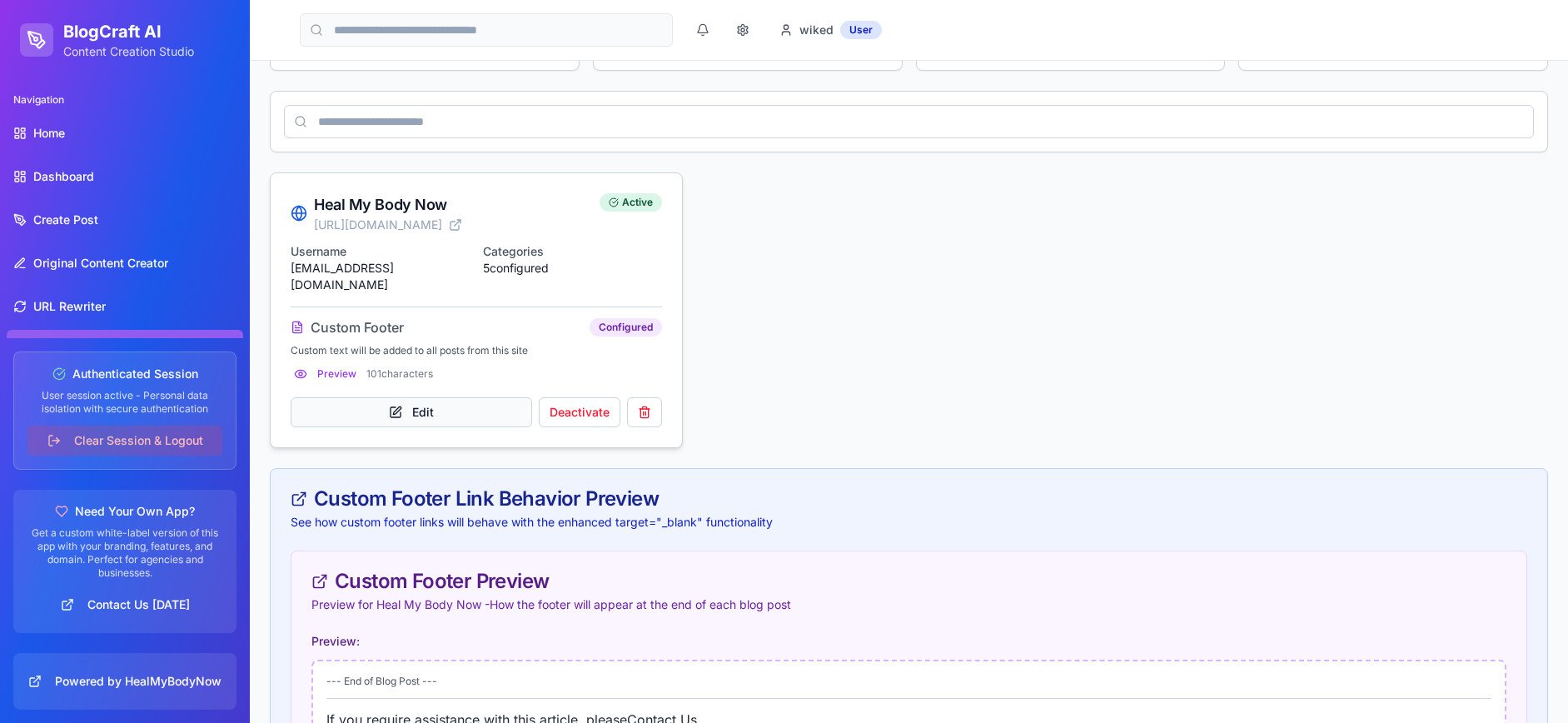
click at [435, 398] on button "Edit" at bounding box center [411, 412] width 242 height 30
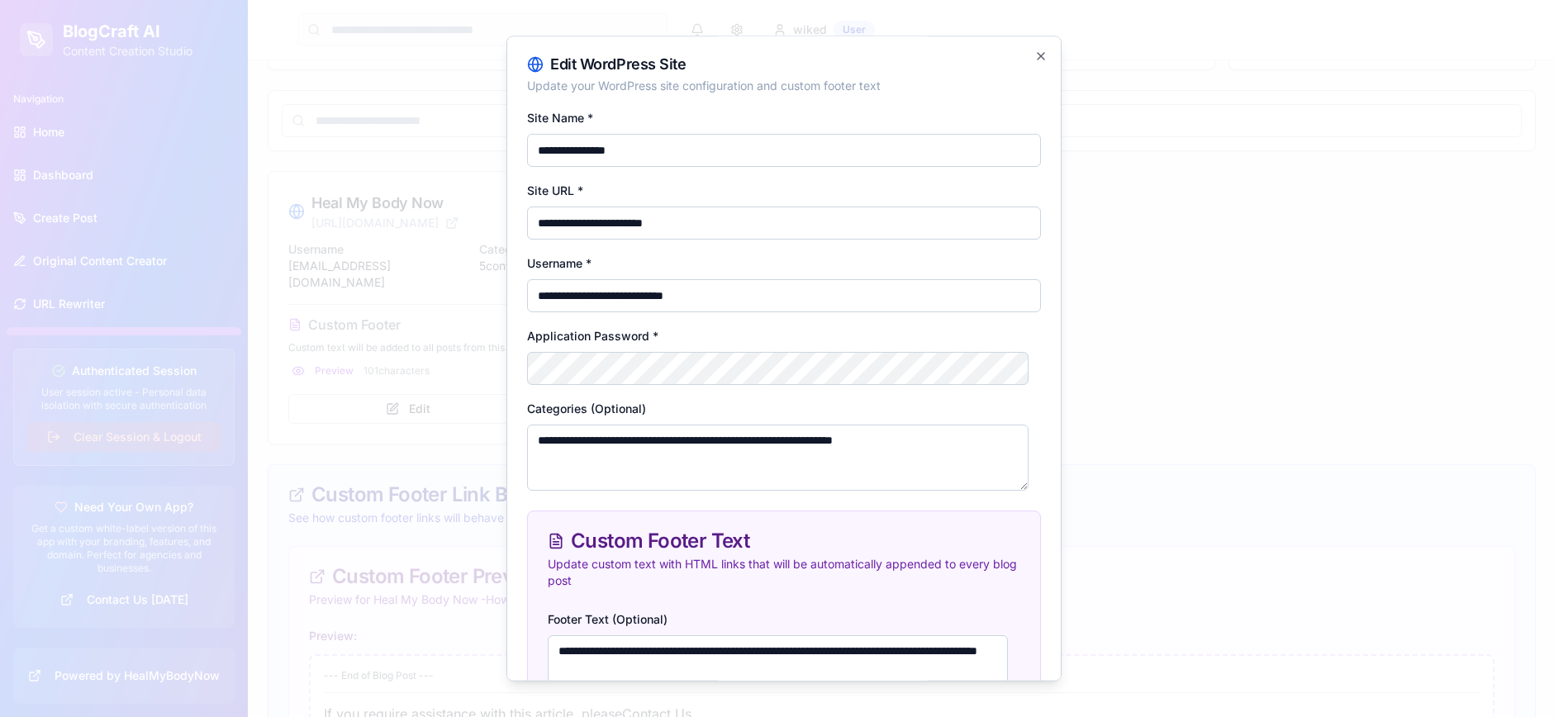
scroll to position [224, 0]
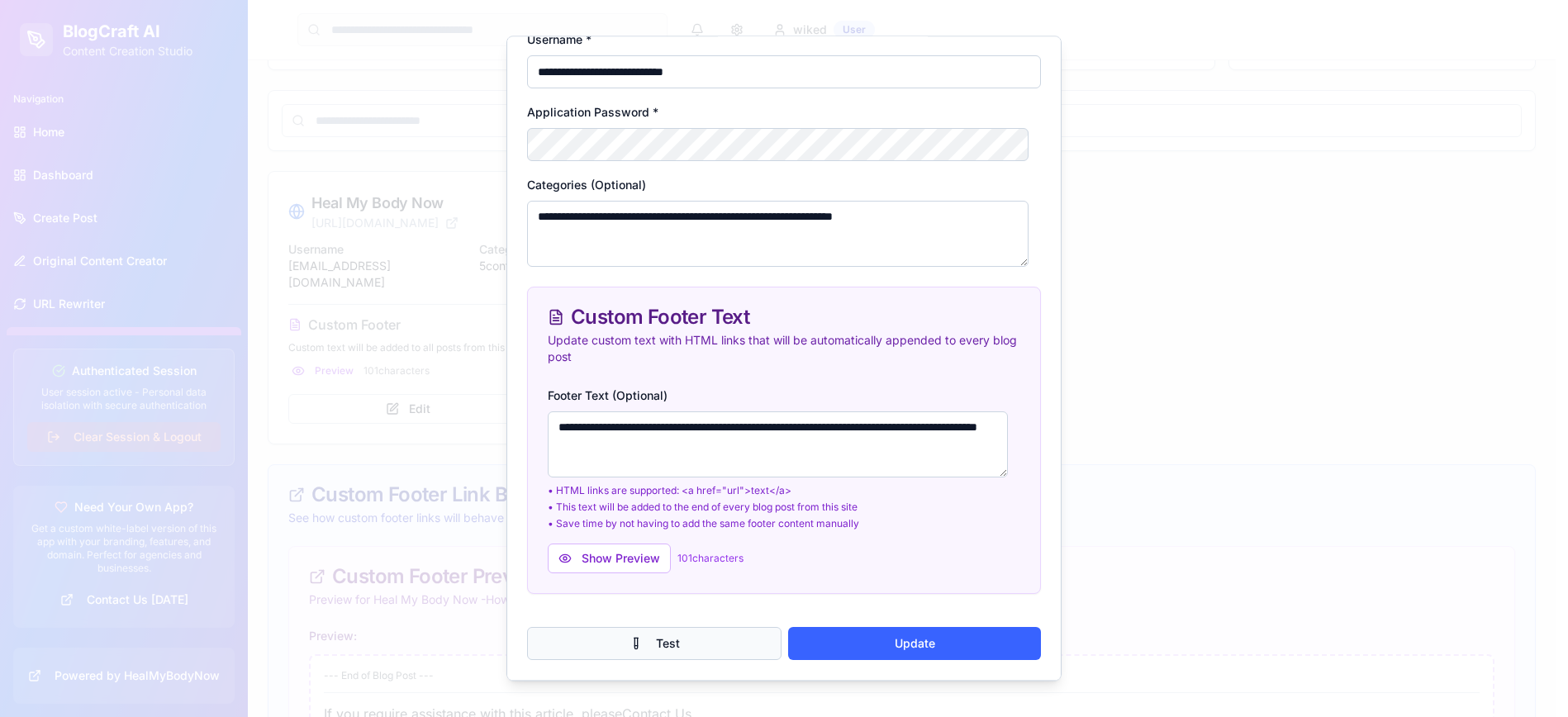
click at [645, 642] on button "Test" at bounding box center [653, 644] width 254 height 33
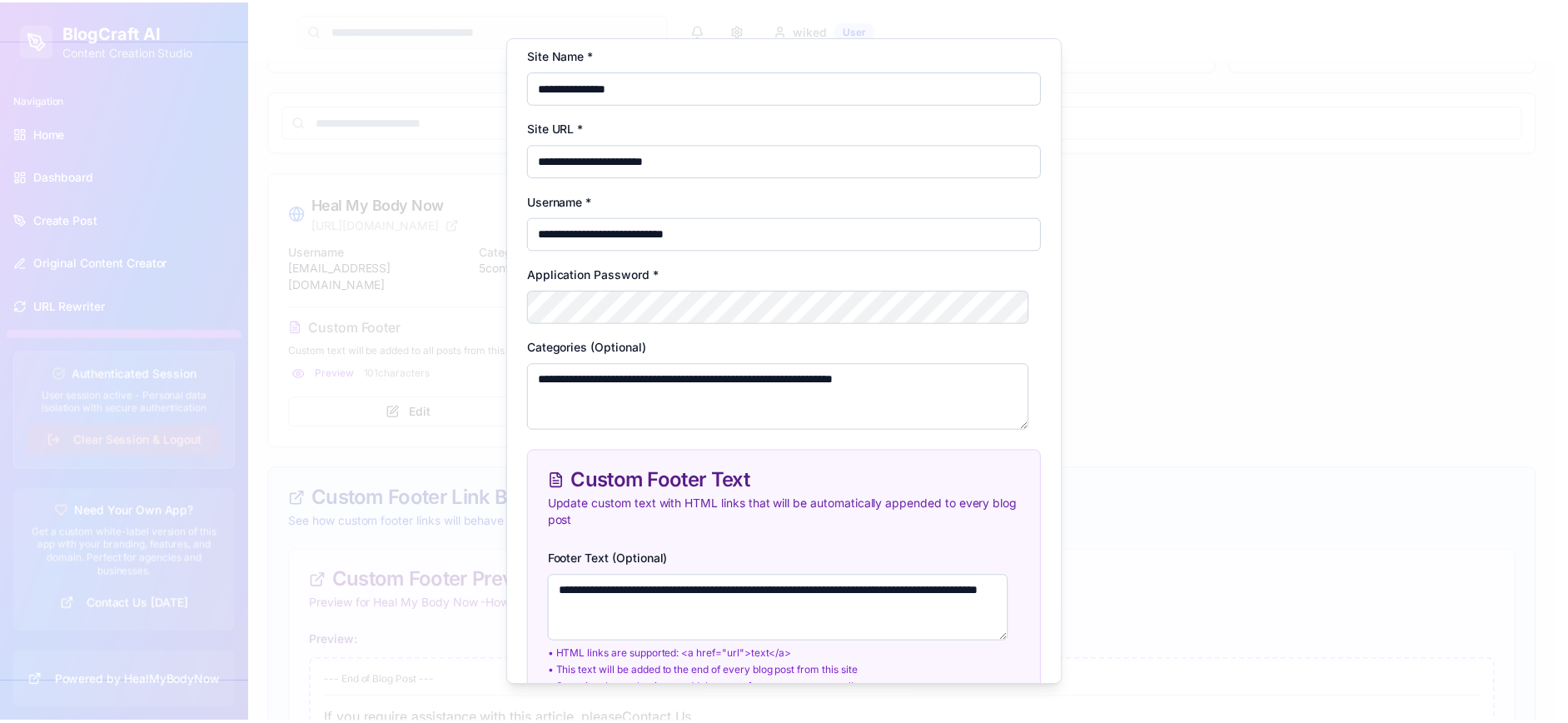
scroll to position [0, 0]
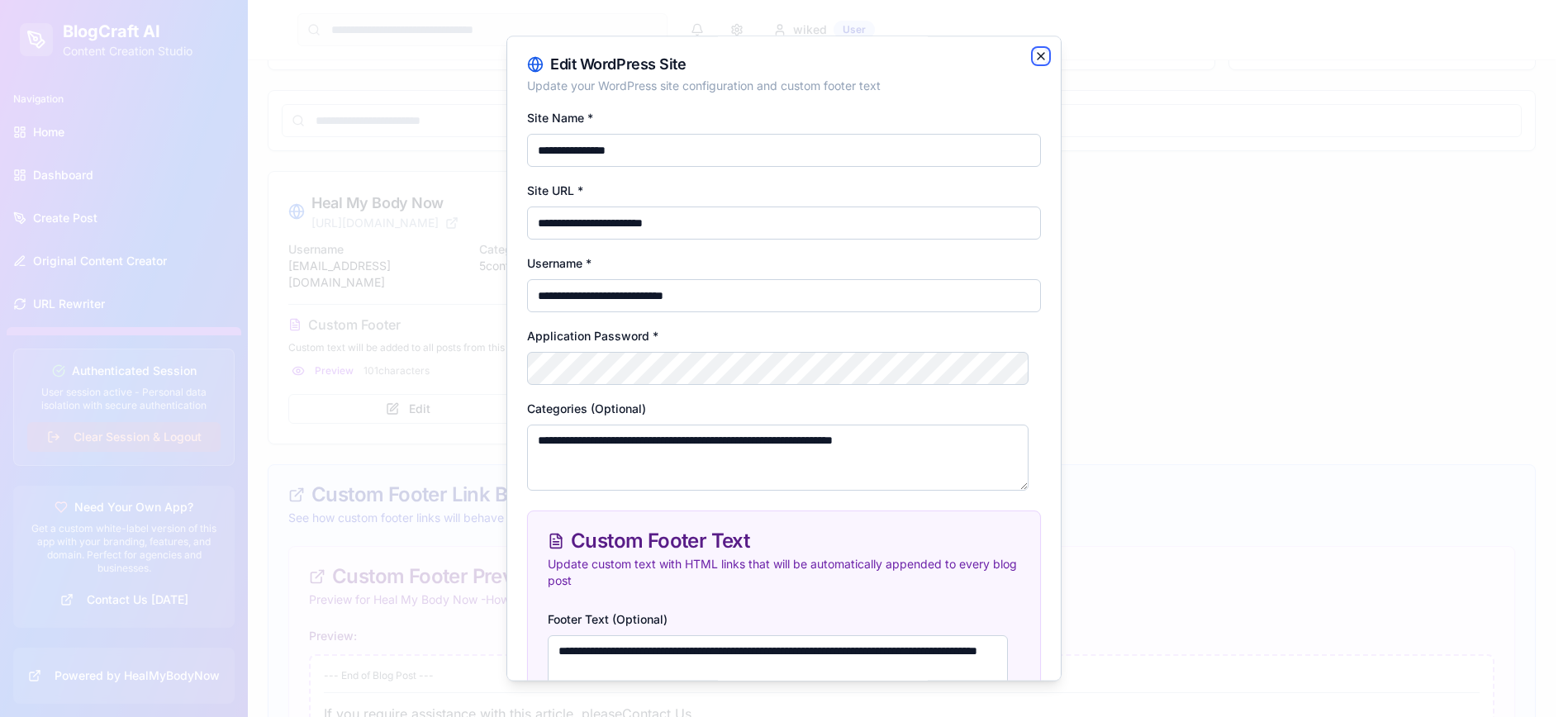
click at [1034, 52] on icon "button" at bounding box center [1041, 56] width 14 height 14
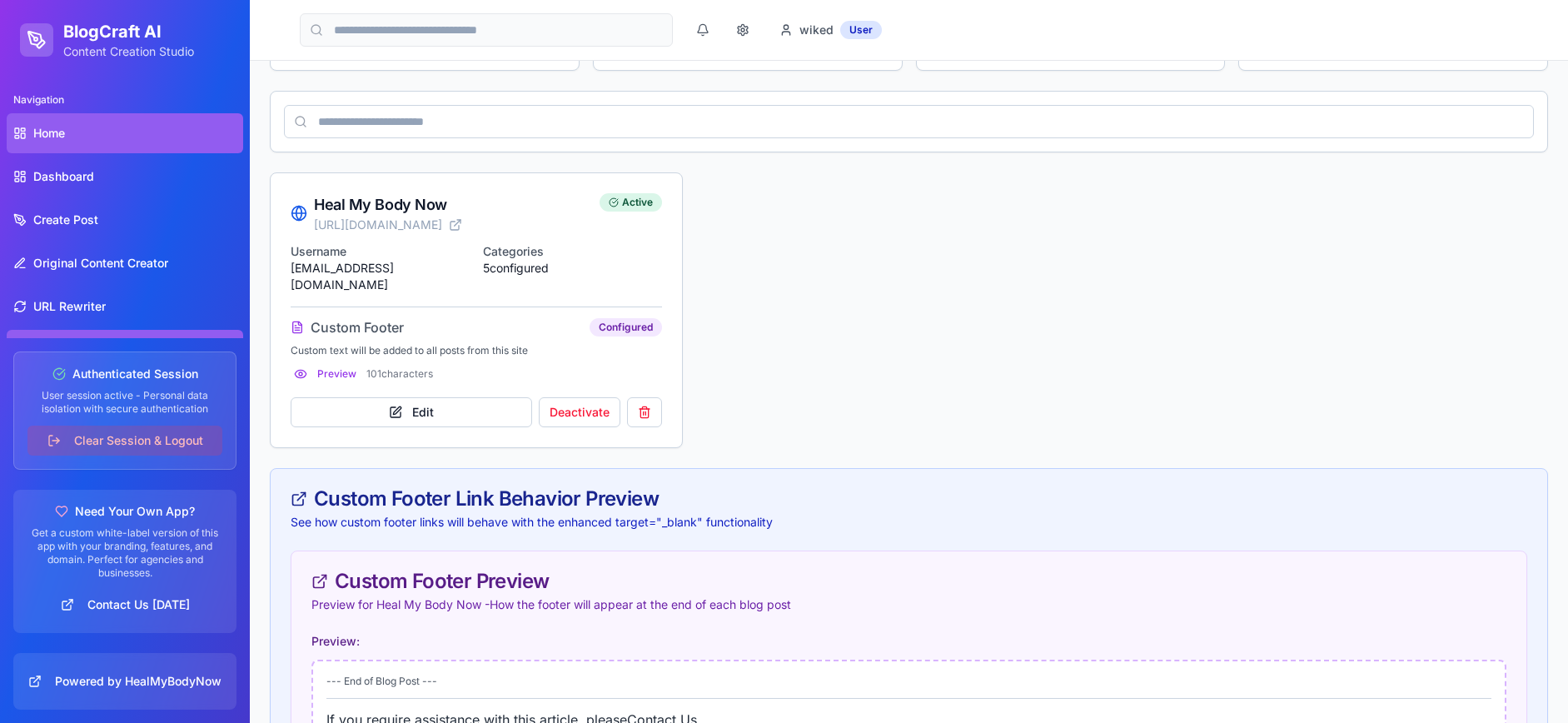
click at [62, 123] on link "Home" at bounding box center [125, 133] width 237 height 40
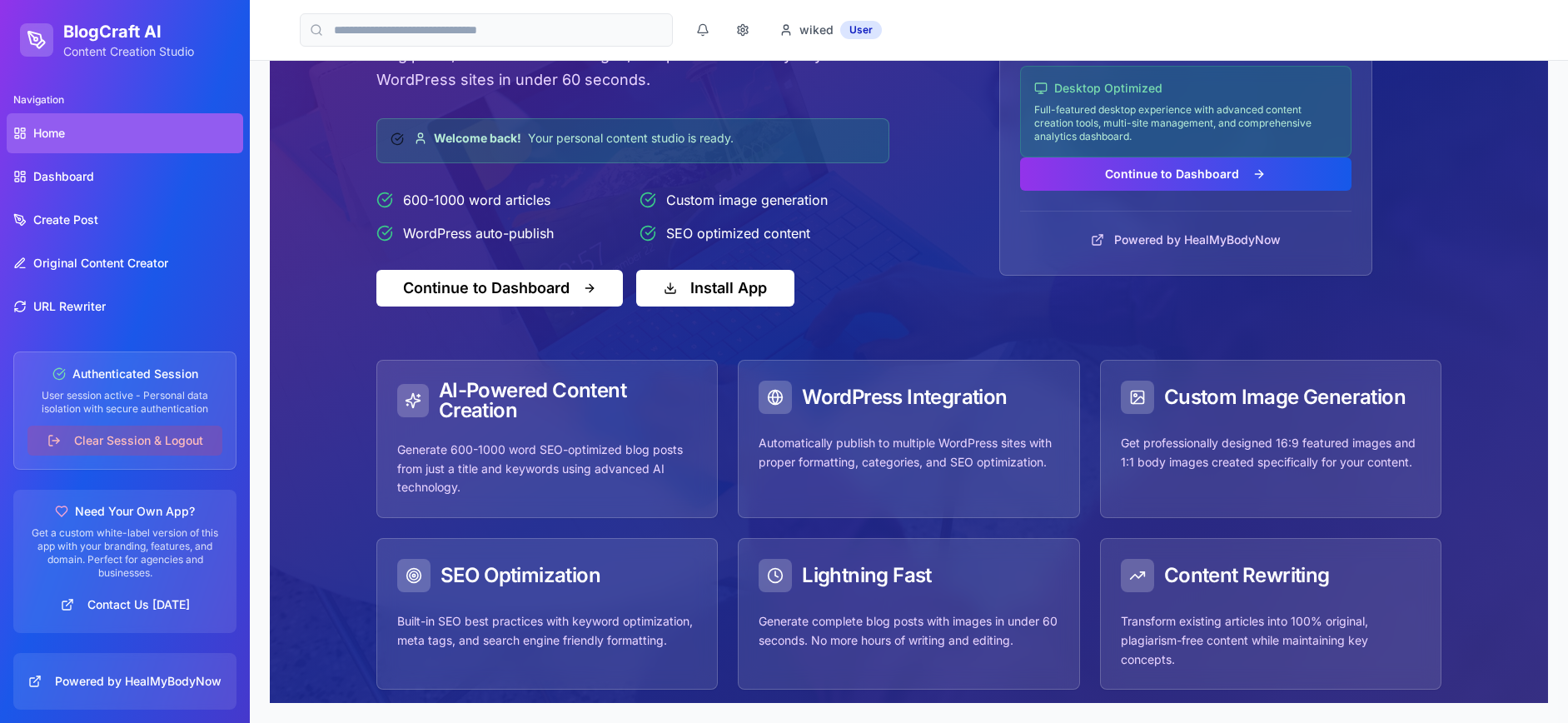
scroll to position [239, 0]
click at [1120, 174] on button "Continue to Dashboard" at bounding box center [1186, 174] width 331 height 33
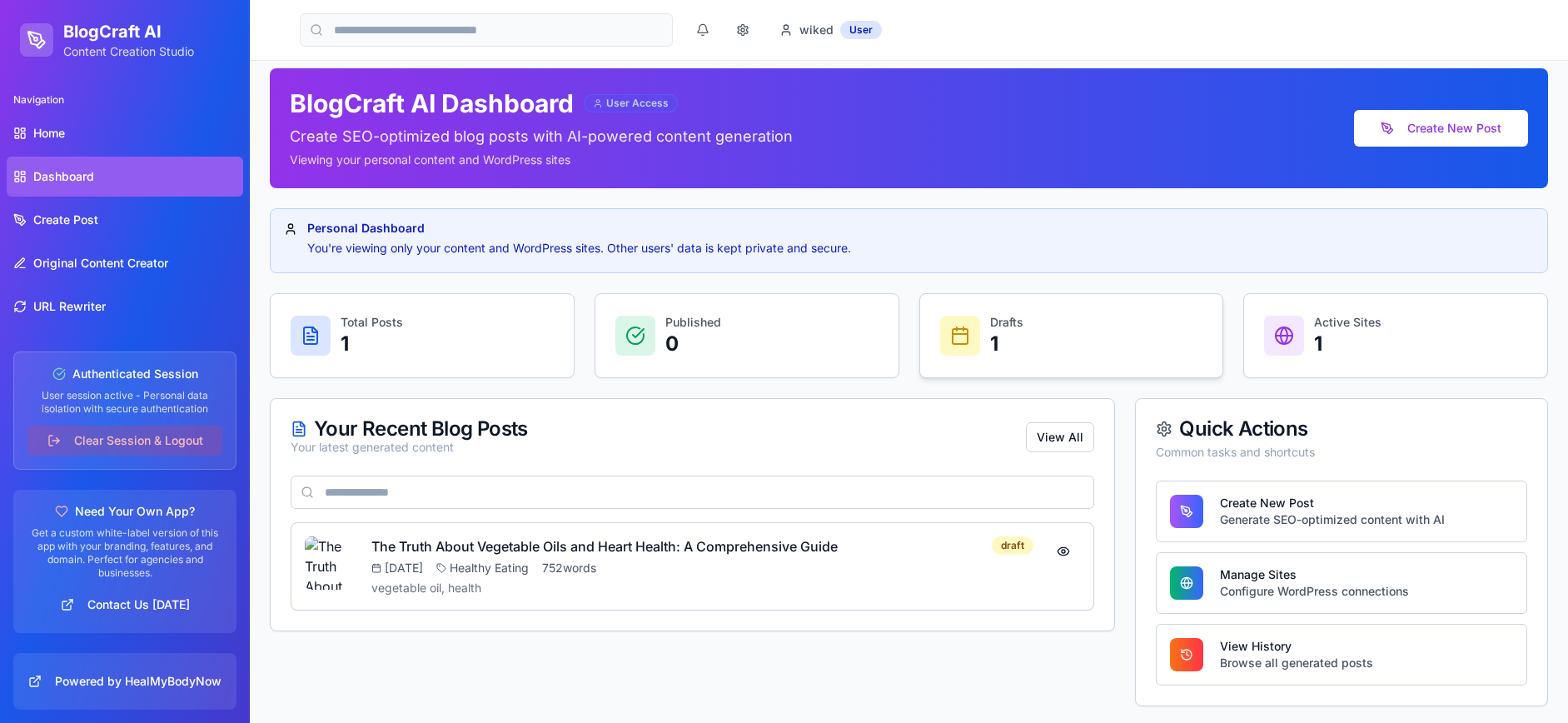
scroll to position [16, 0]
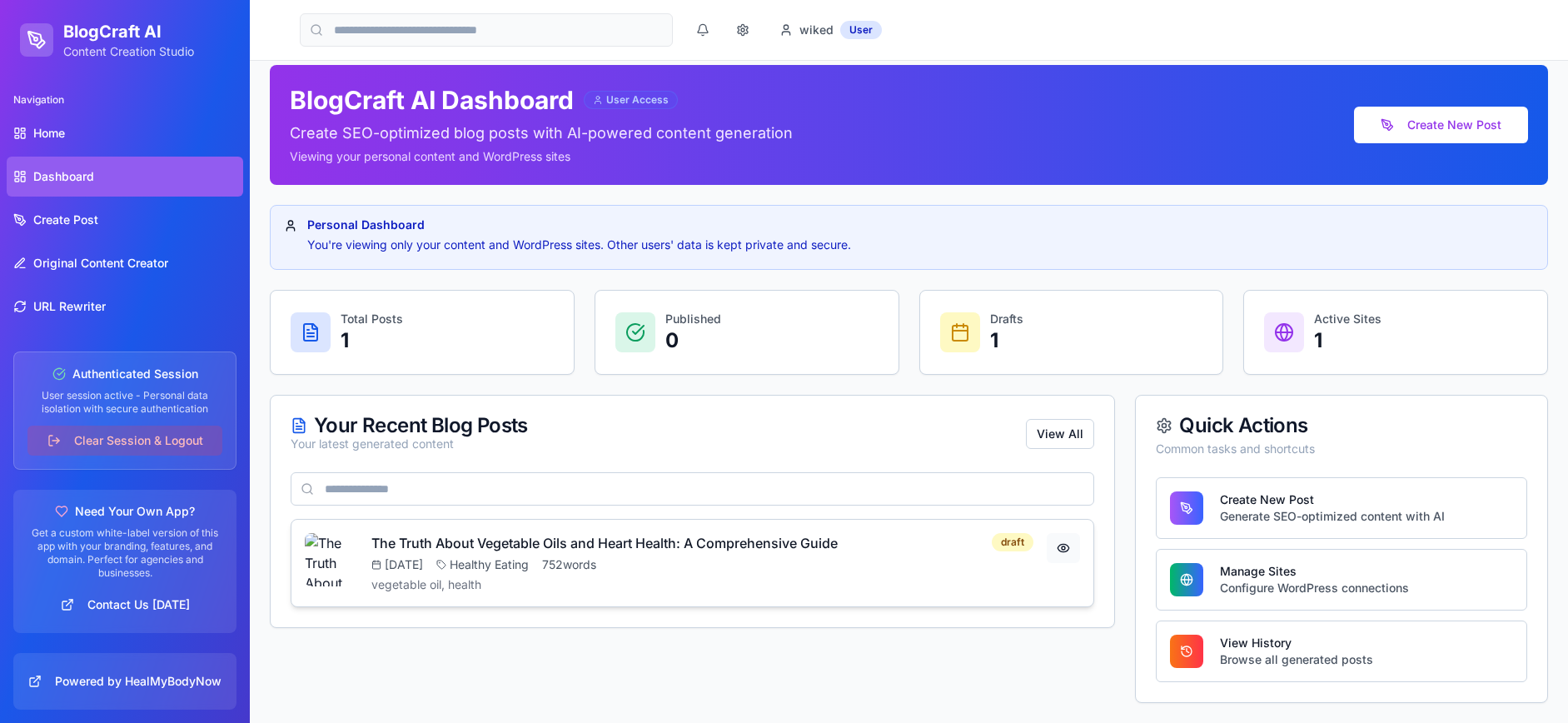
click at [1065, 546] on button at bounding box center [1063, 548] width 33 height 30
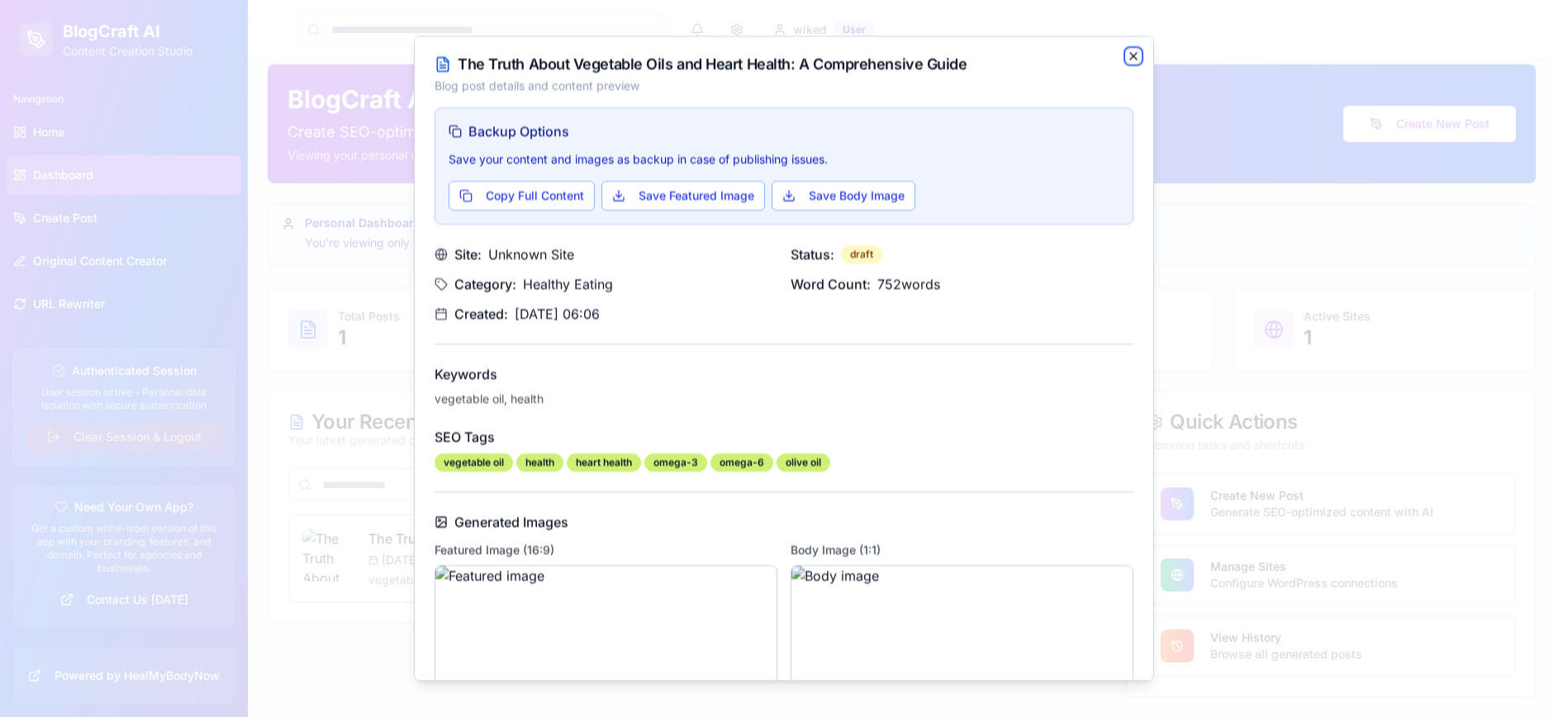
click at [1130, 57] on icon "button" at bounding box center [1133, 56] width 7 height 7
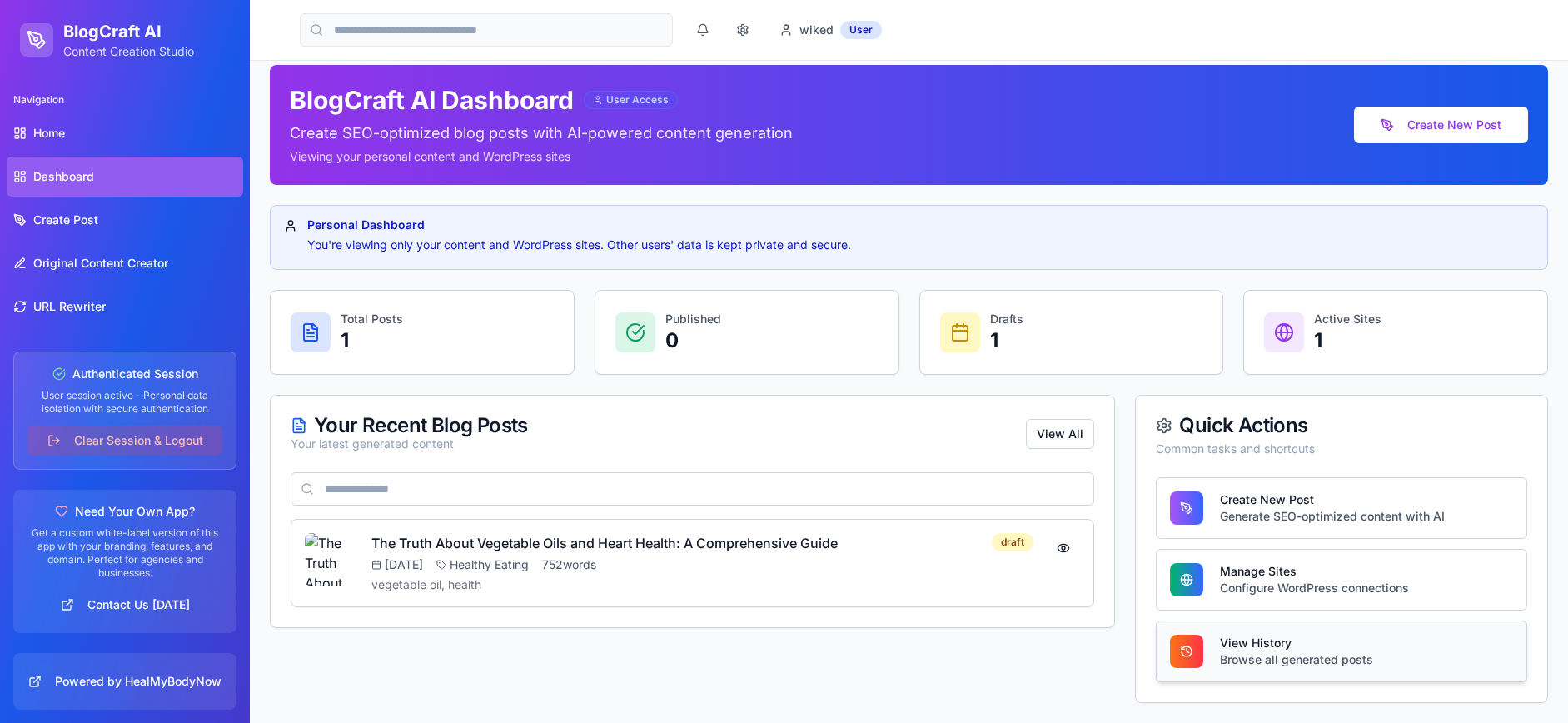
click at [1249, 639] on div "View History" at bounding box center [1296, 642] width 153 height 17
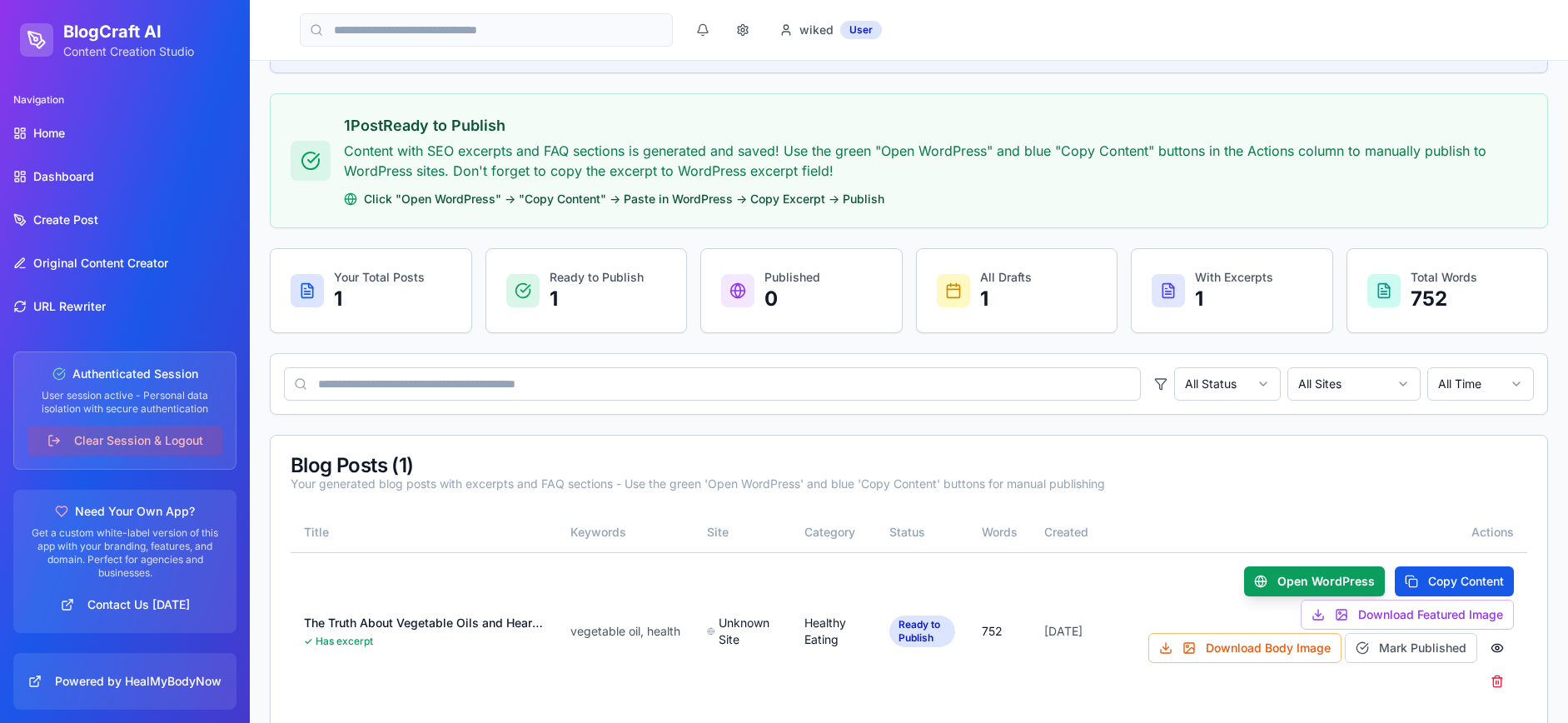
scroll to position [349, 0]
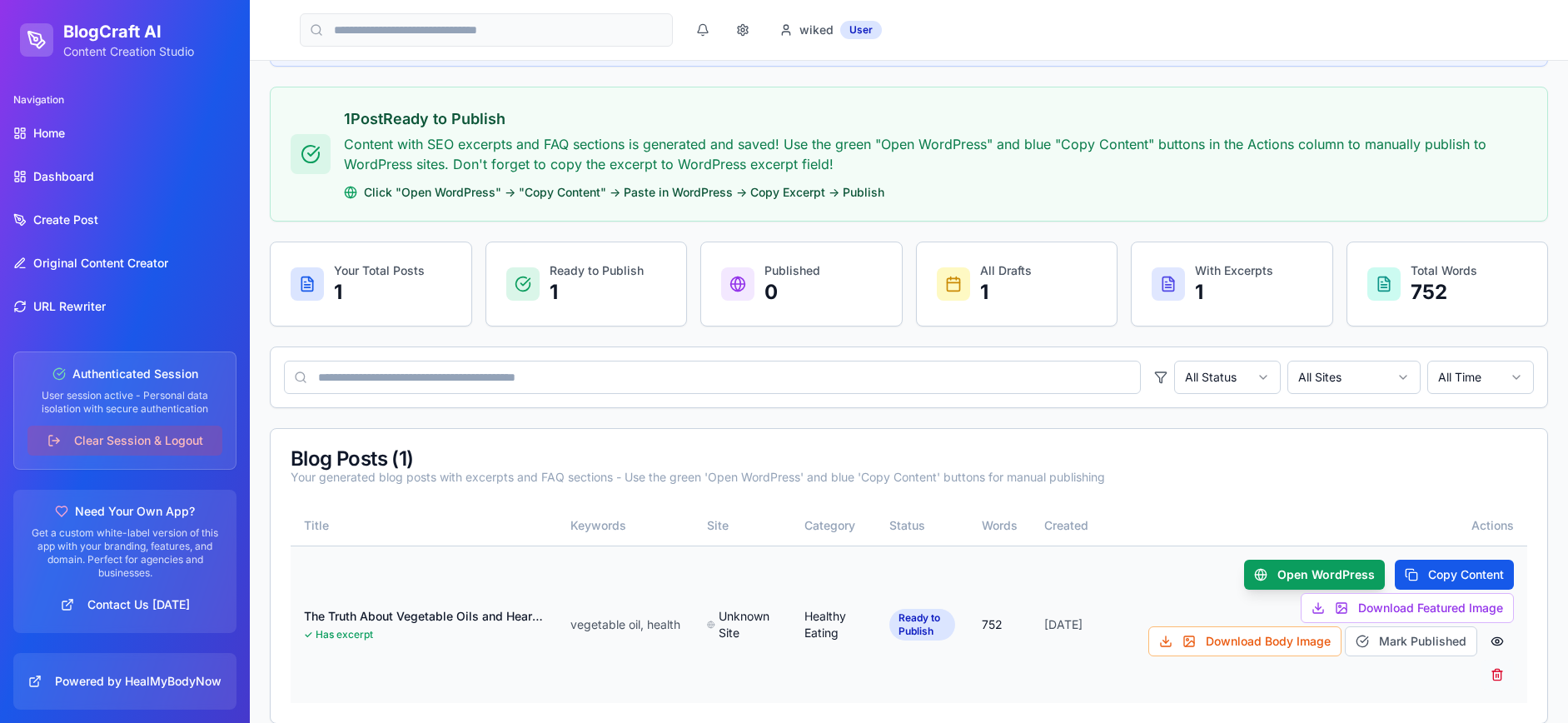
click at [1497, 673] on button at bounding box center [1498, 674] width 33 height 30
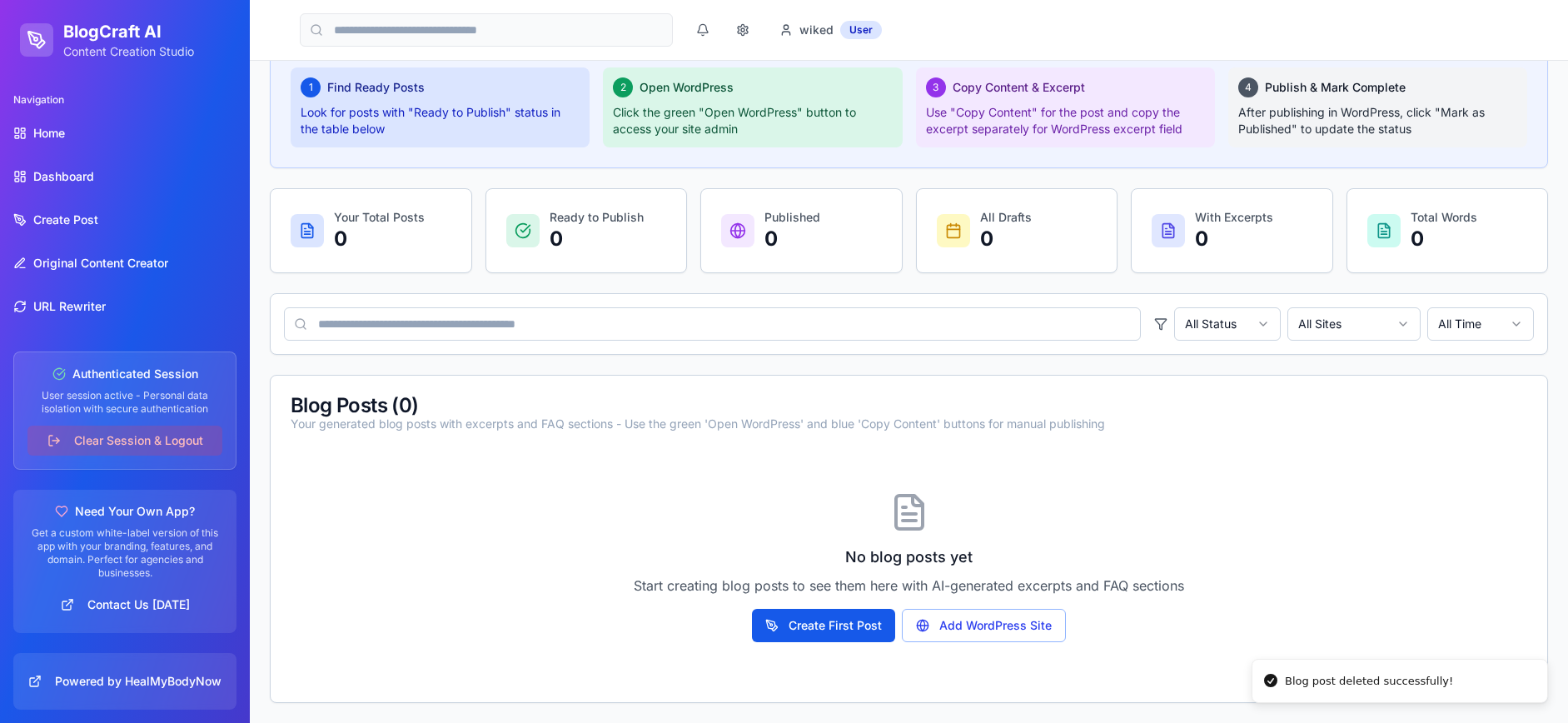
scroll to position [287, 0]
click at [986, 621] on button "Add WordPress Site" at bounding box center [984, 626] width 164 height 33
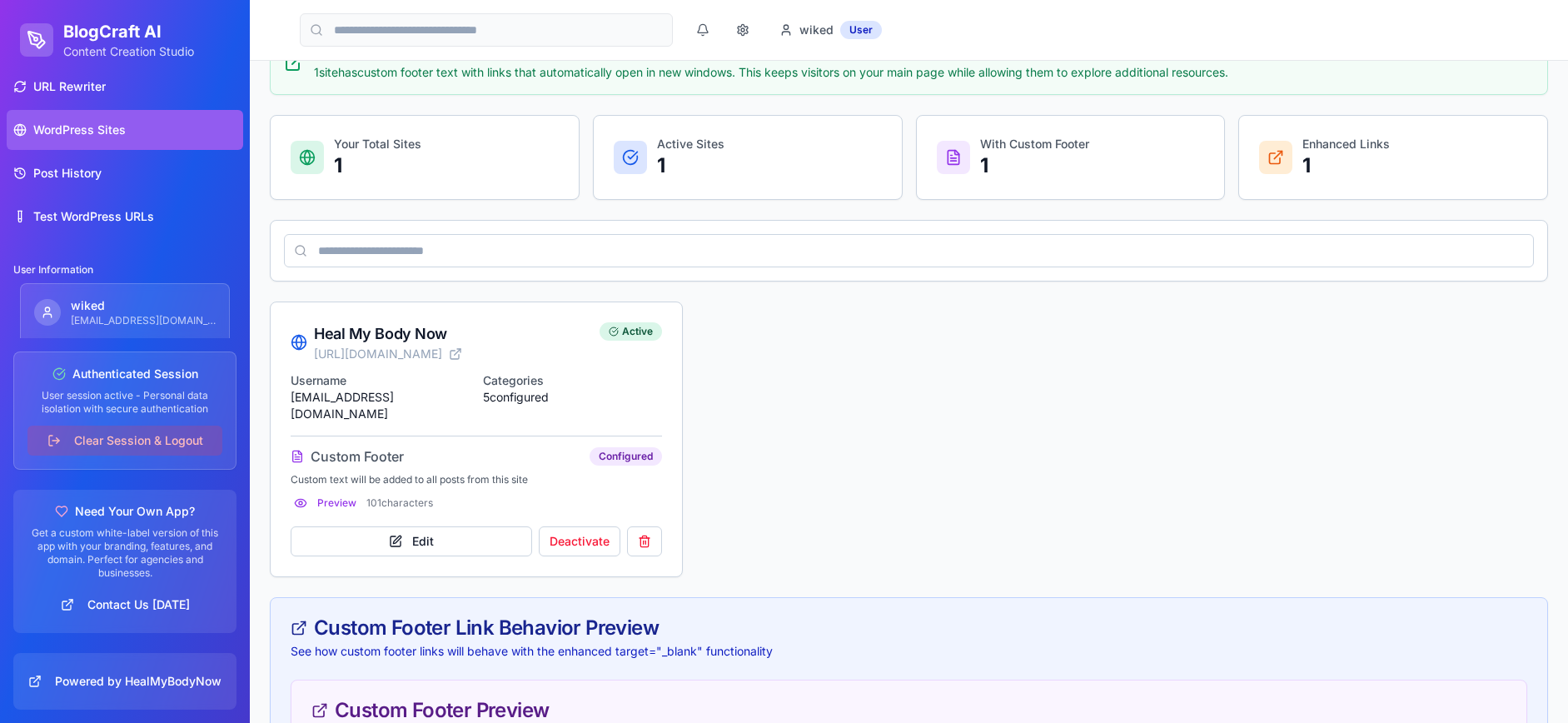
scroll to position [287, 0]
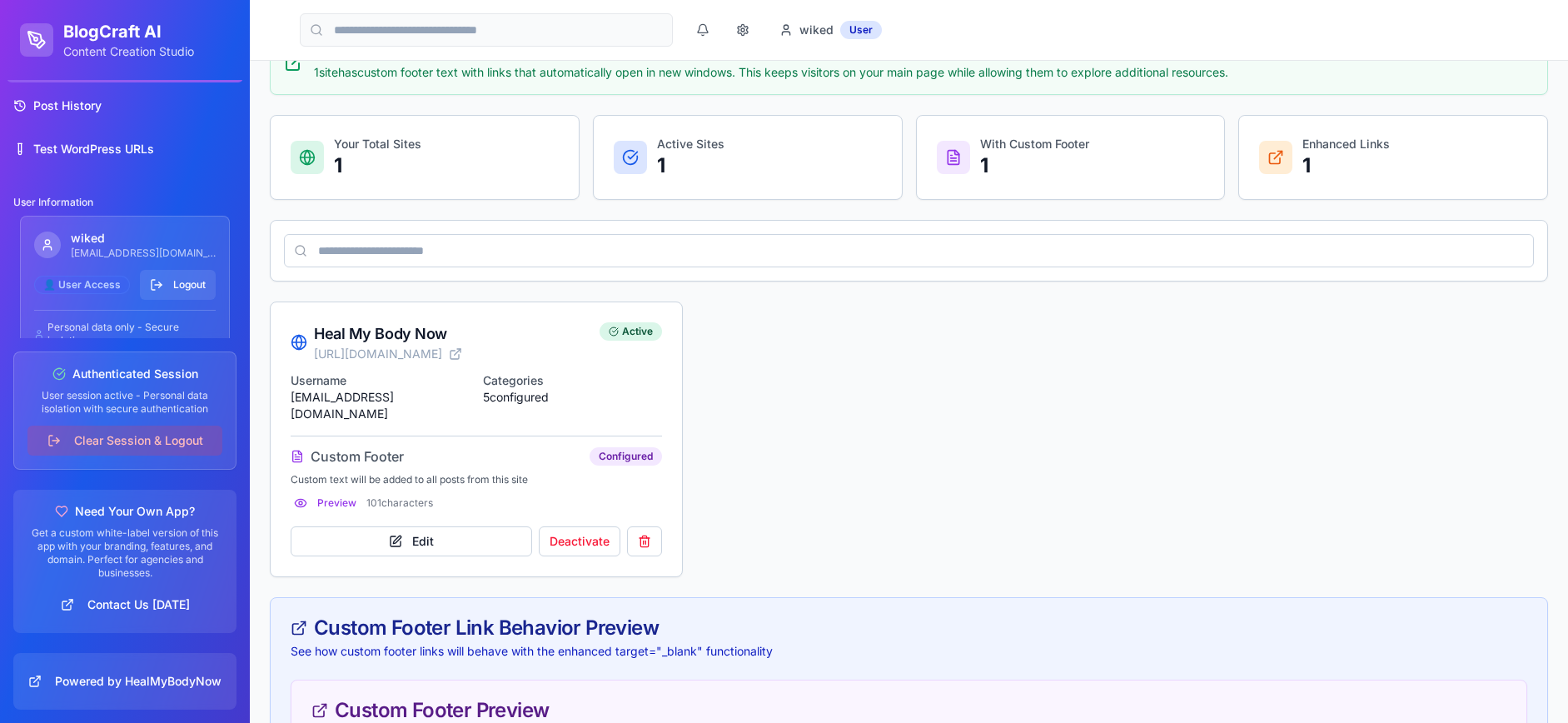
click at [184, 283] on button "Logout" at bounding box center [178, 285] width 76 height 30
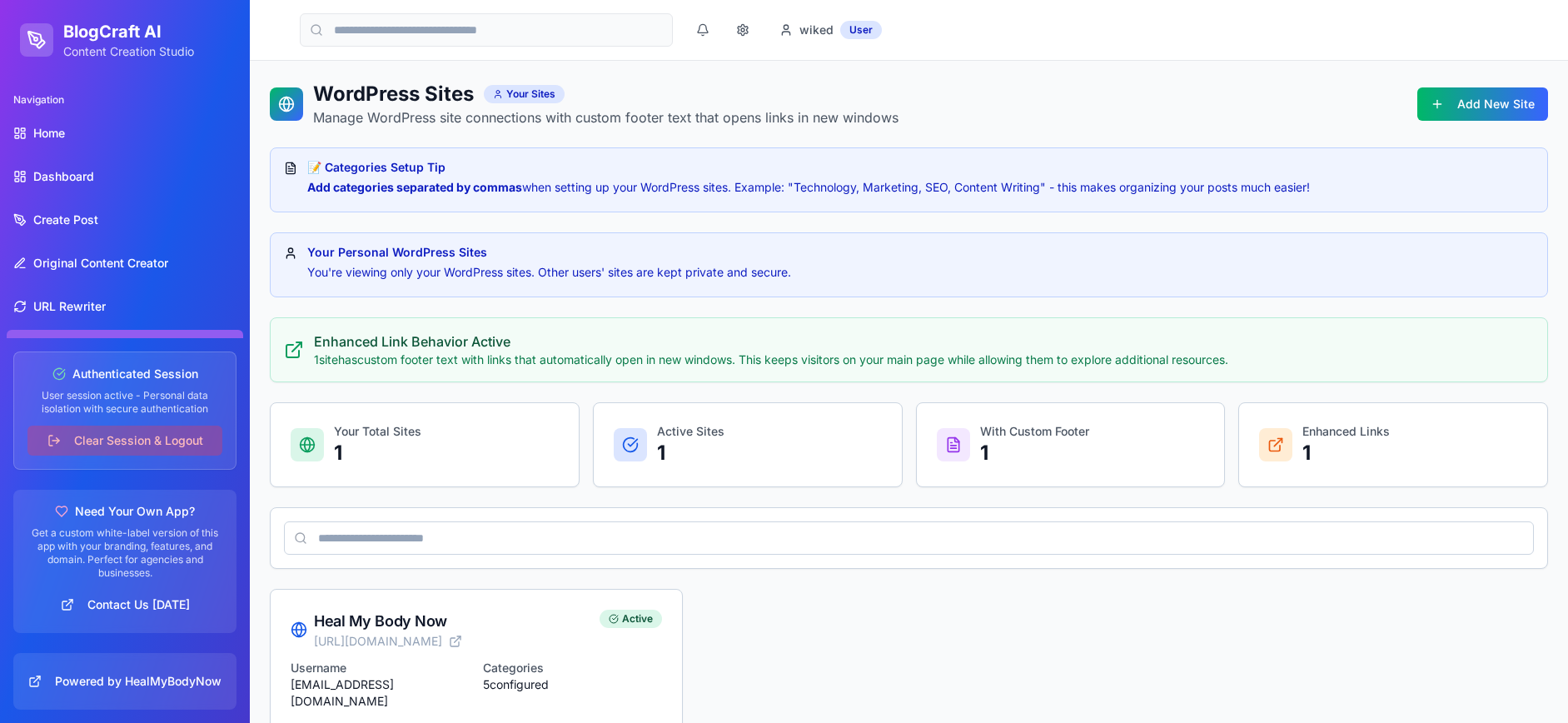
click at [116, 436] on button "Clear Session & Logout" at bounding box center [125, 440] width 195 height 30
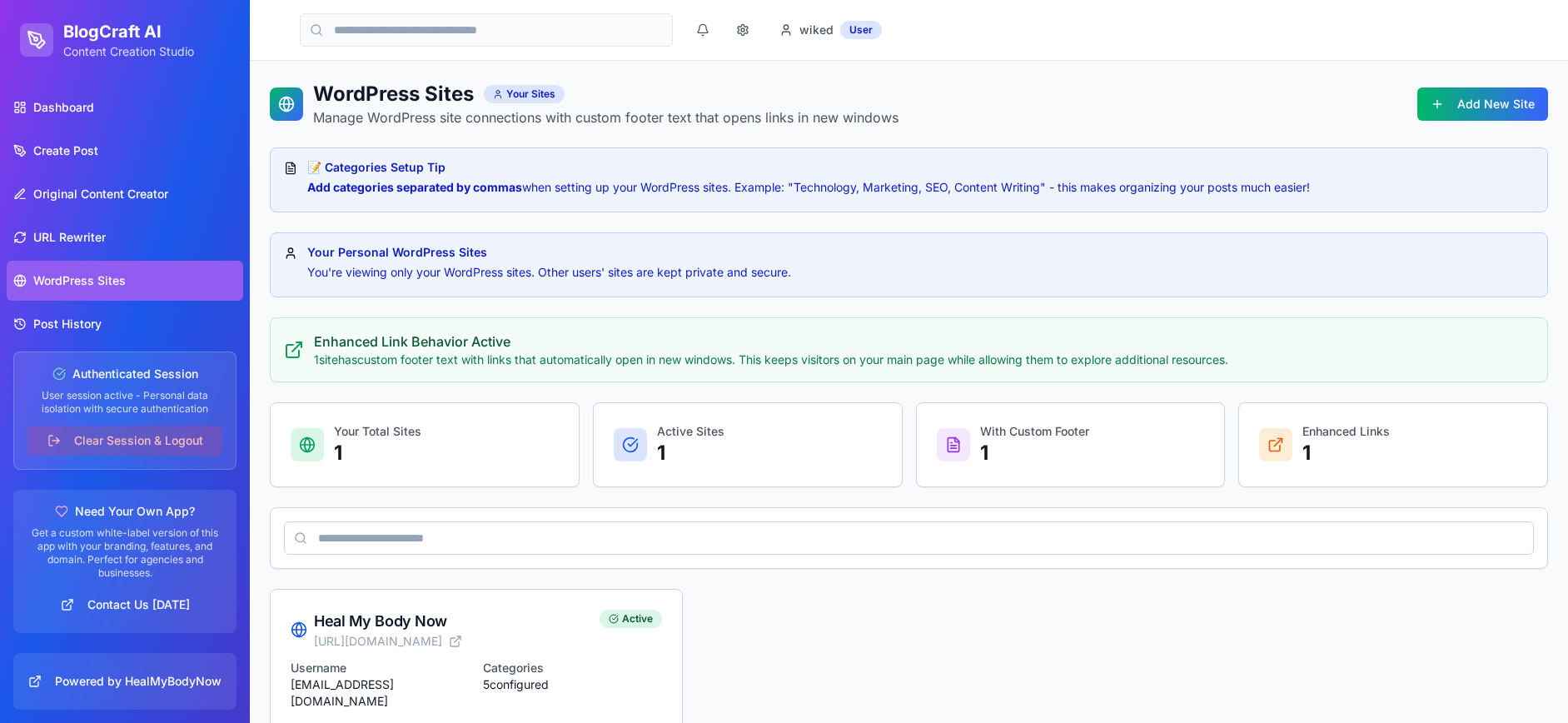
scroll to position [123, 0]
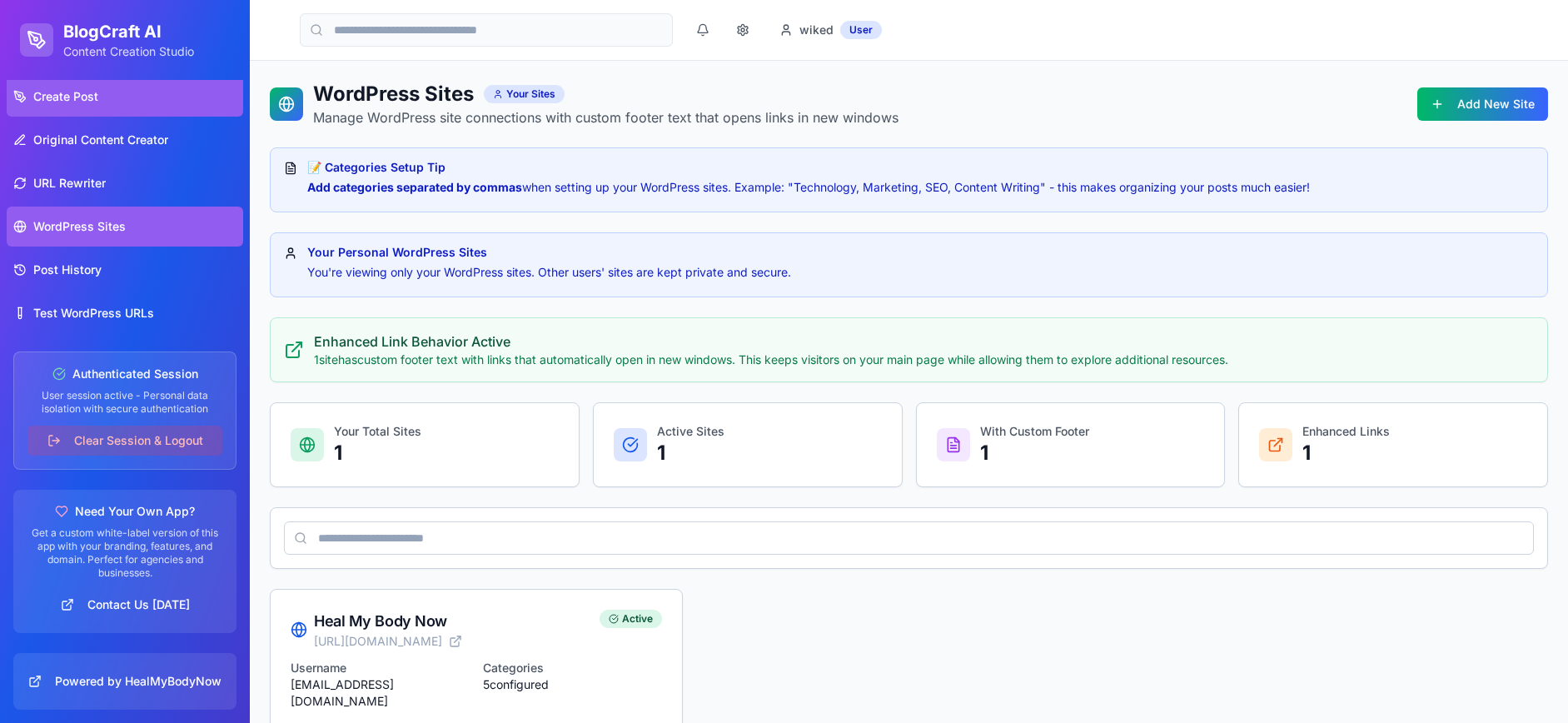
click at [83, 102] on span "Create Post" at bounding box center [65, 96] width 65 height 17
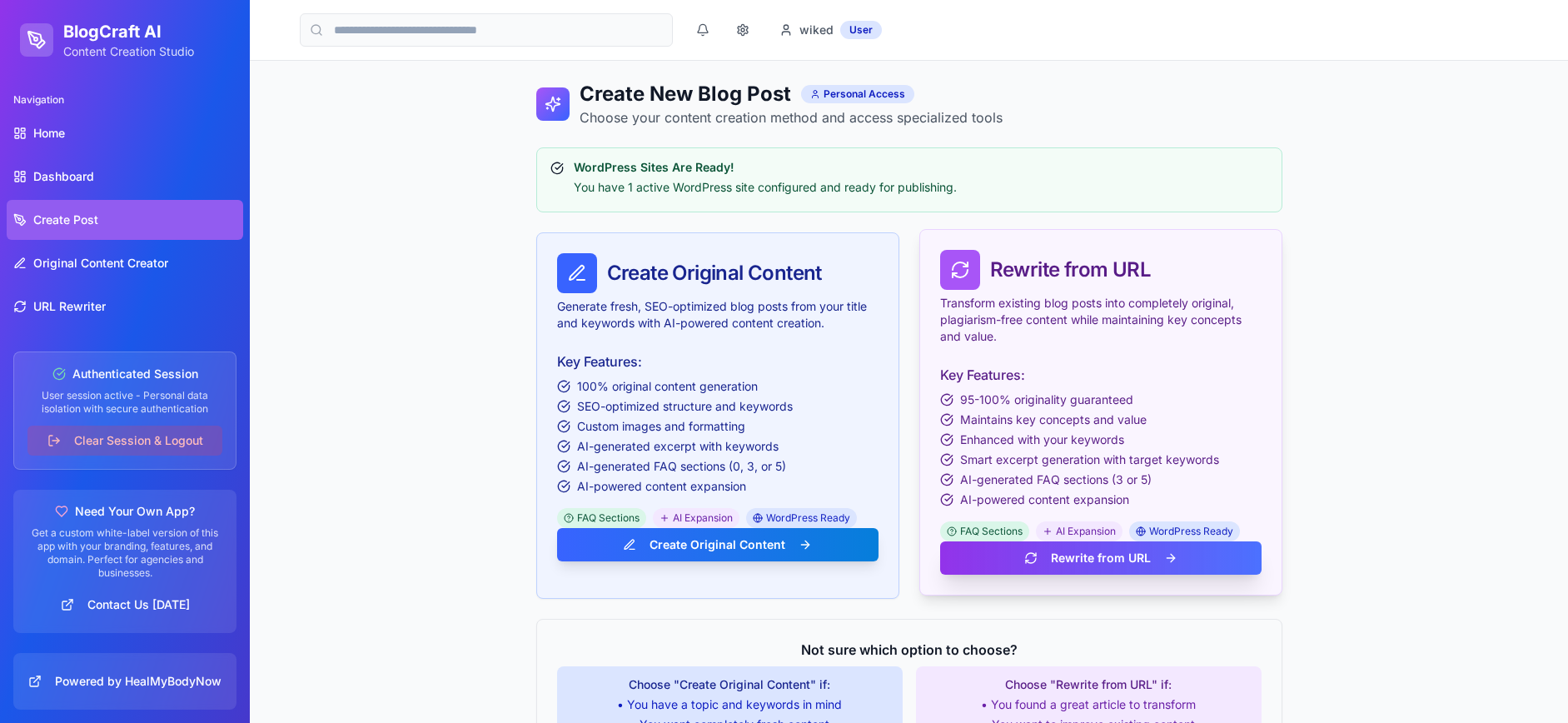
click at [1059, 552] on button "Rewrite from URL" at bounding box center [1101, 558] width 322 height 33
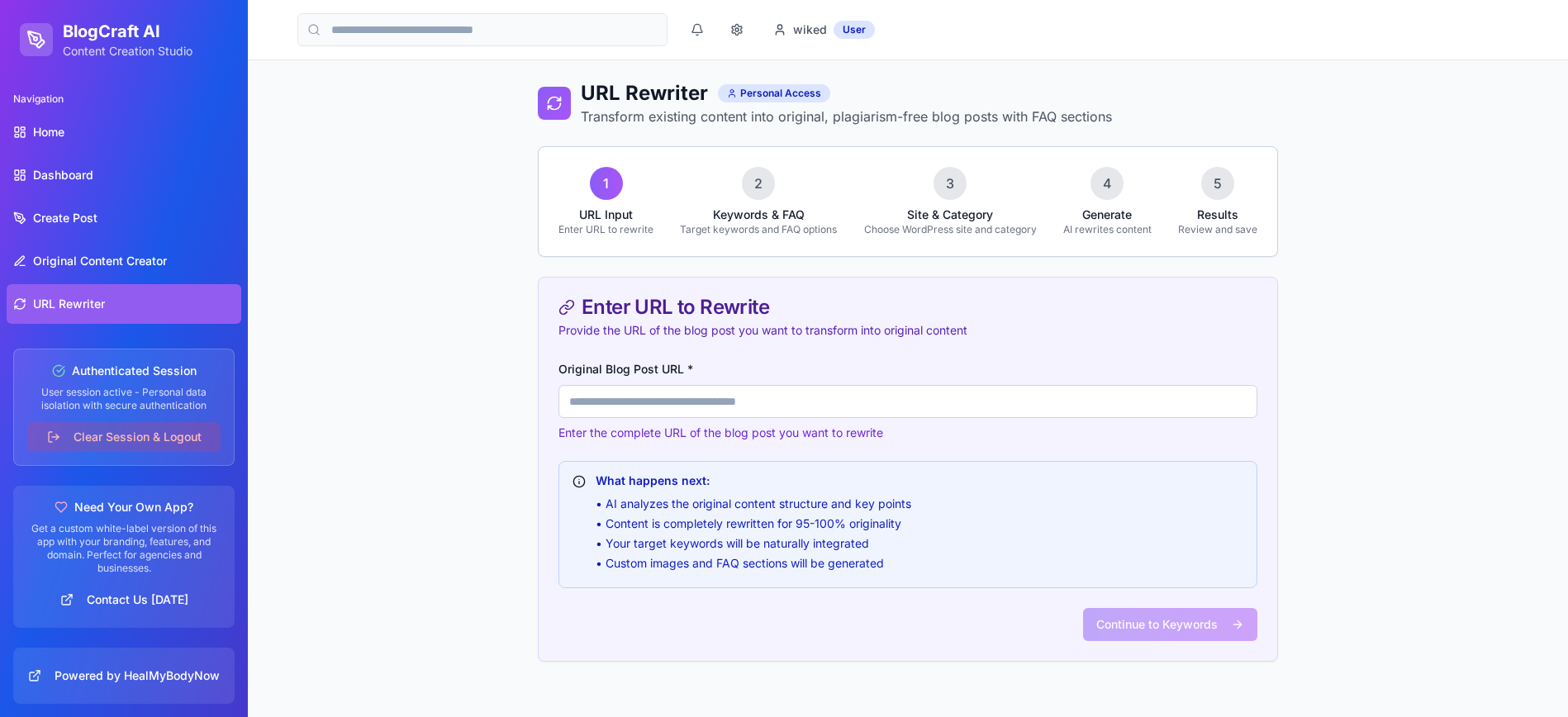
click at [803, 413] on input "Original Blog Post URL *" at bounding box center [908, 401] width 699 height 33
click at [100, 128] on link "Home" at bounding box center [124, 131] width 235 height 40
